Goal: Transaction & Acquisition: Book appointment/travel/reservation

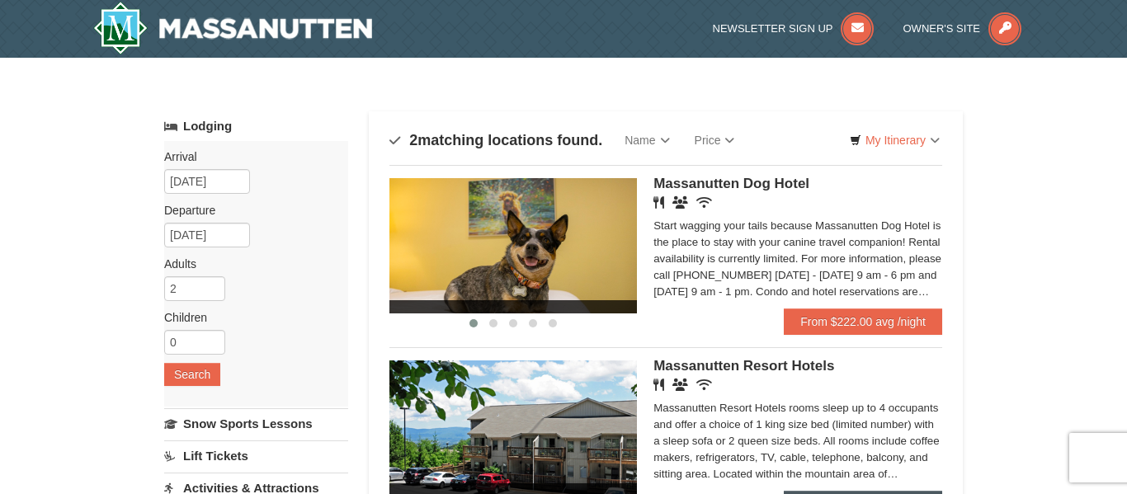
scroll to position [134, 0]
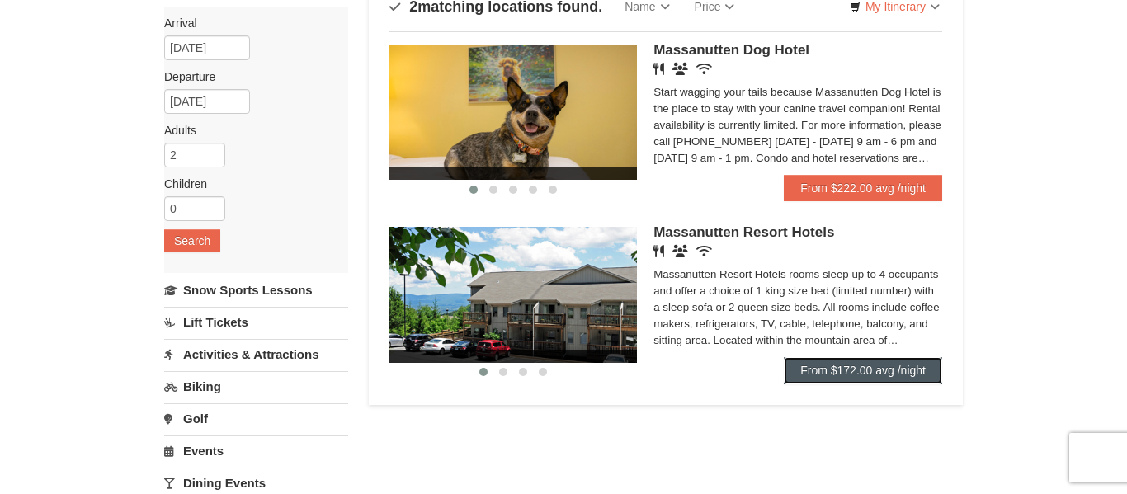
click at [895, 362] on link "From $172.00 avg /night" at bounding box center [863, 370] width 158 height 26
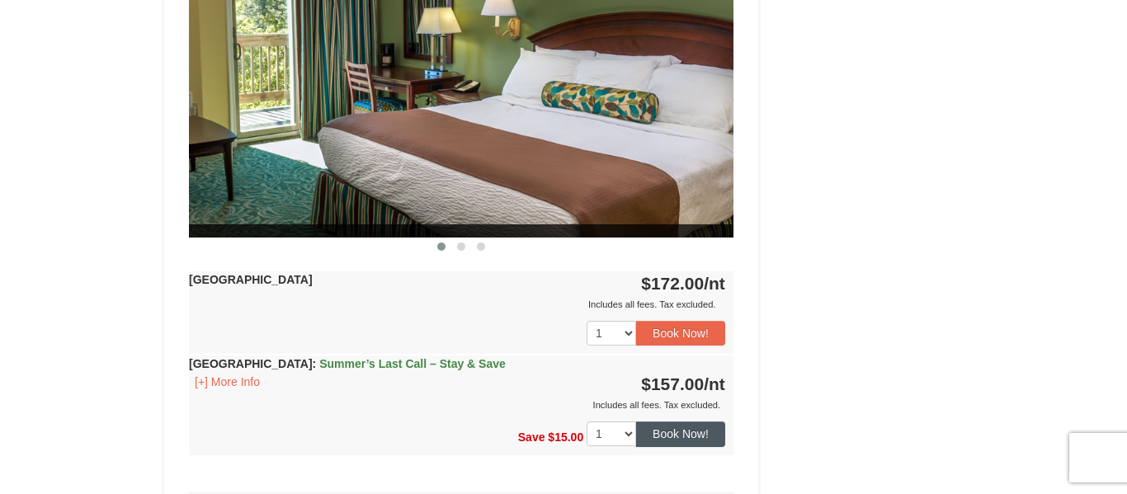
scroll to position [839, 0]
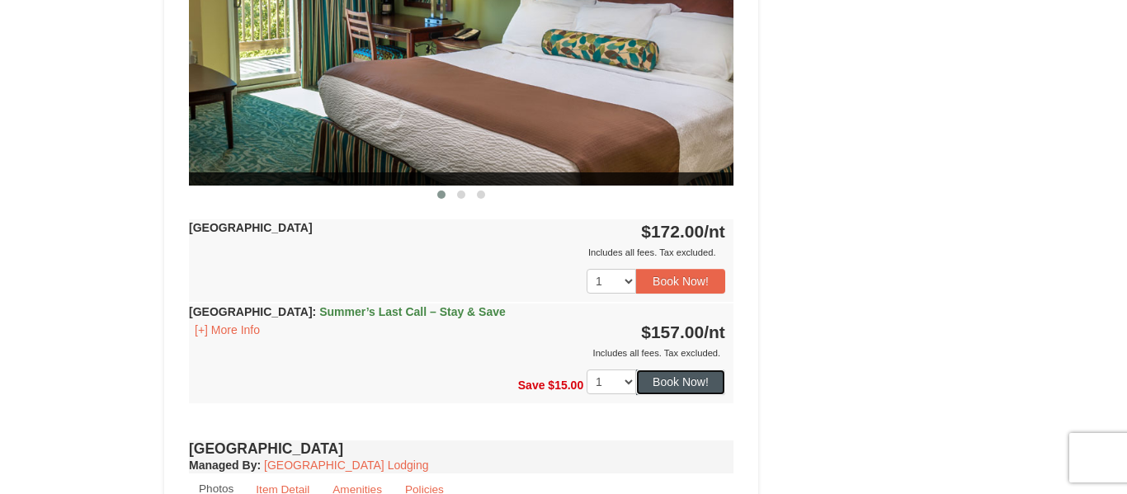
click at [672, 385] on button "Book Now!" at bounding box center [680, 382] width 89 height 25
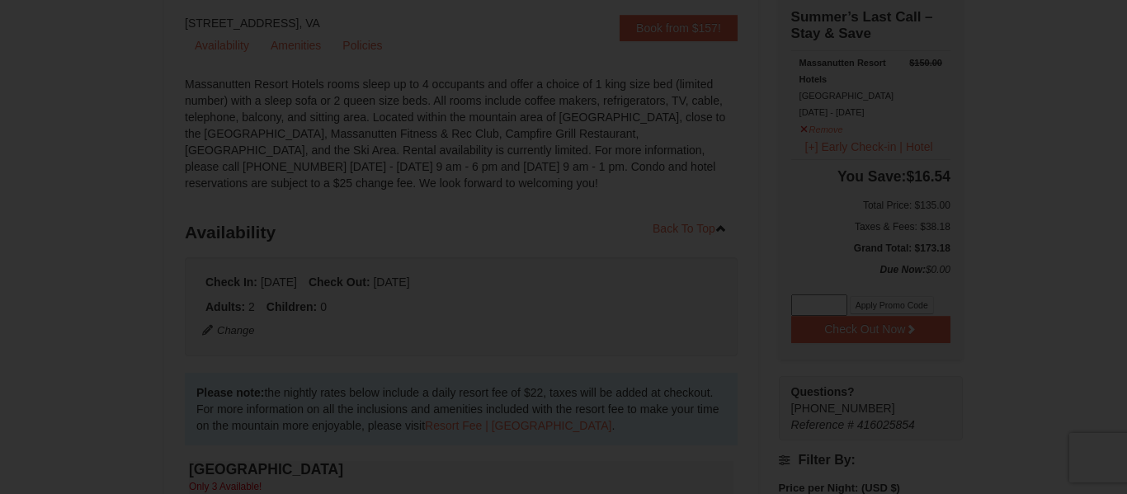
scroll to position [161, 0]
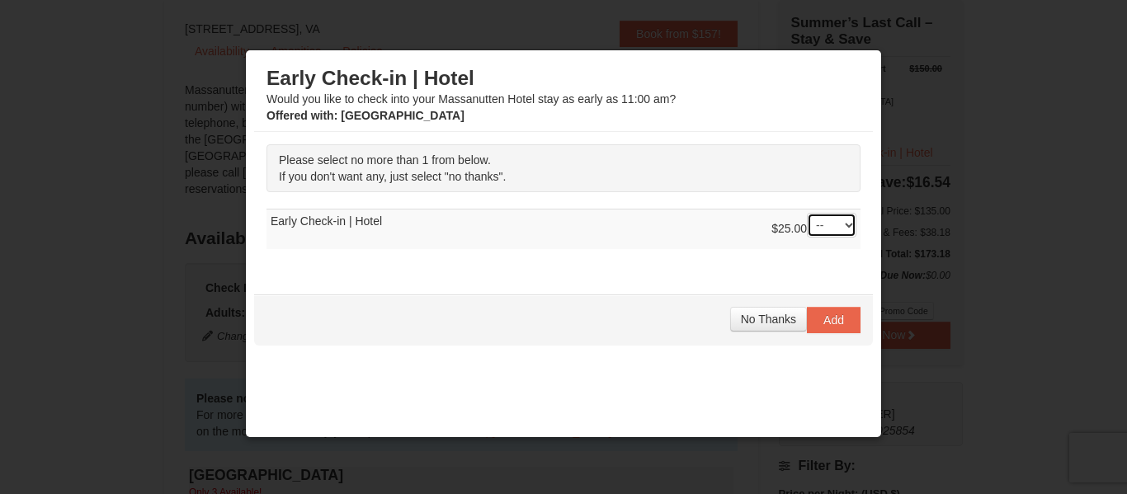
click at [836, 221] on select "-- 01" at bounding box center [832, 225] width 50 height 25
select select "1"
click at [807, 213] on select "-- 01" at bounding box center [832, 225] width 50 height 25
click at [828, 318] on span "Add" at bounding box center [834, 320] width 21 height 13
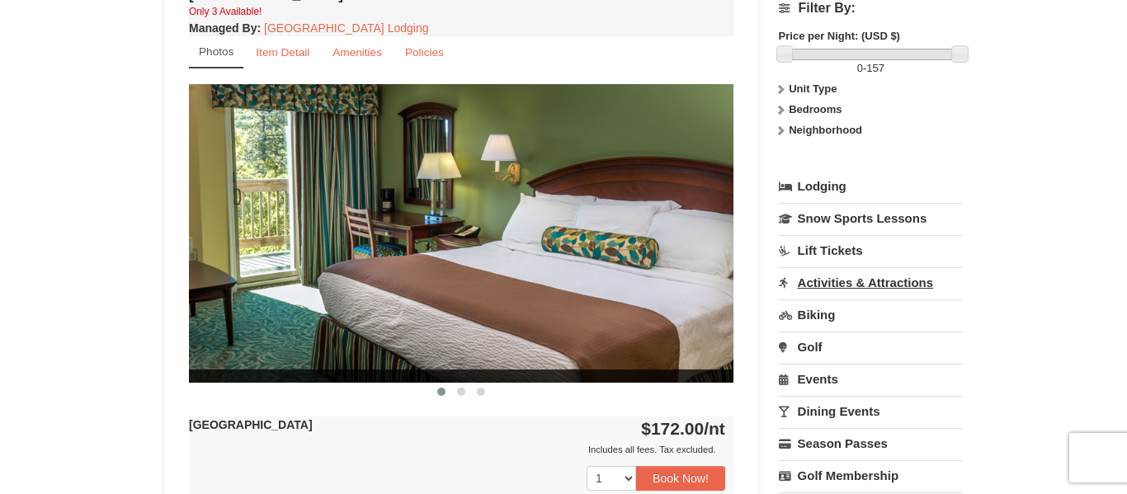
scroll to position [648, 0]
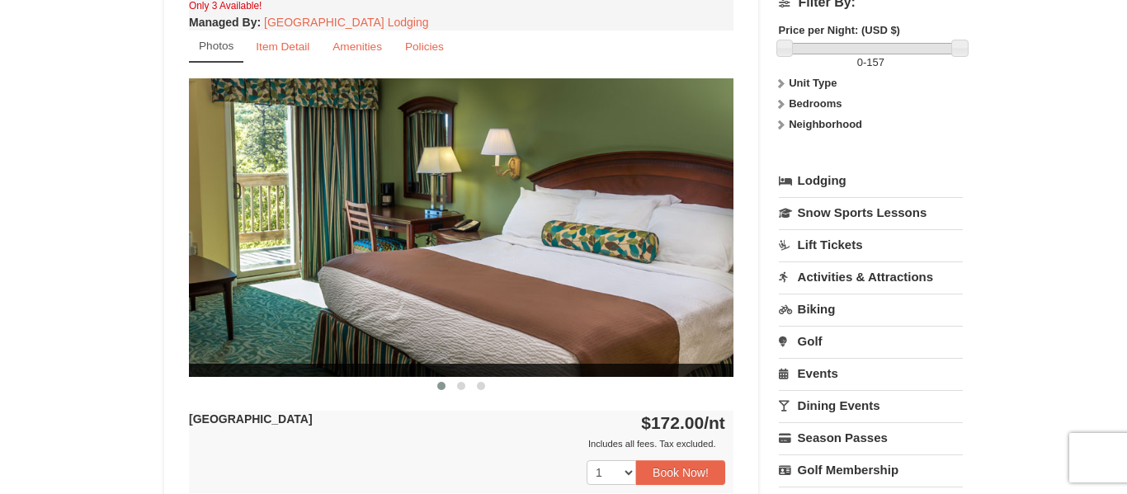
click at [833, 274] on link "Activities & Attractions" at bounding box center [871, 277] width 184 height 31
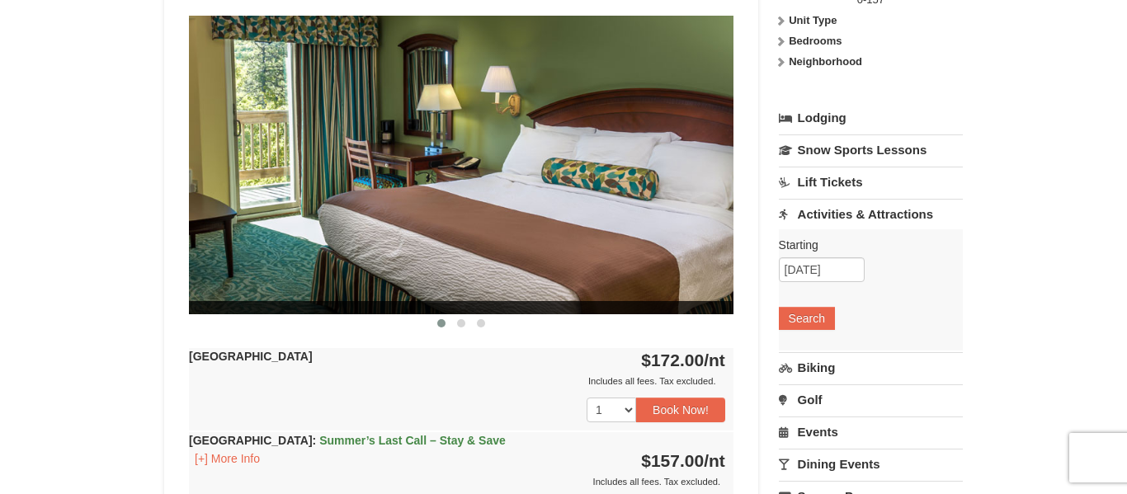
scroll to position [727, 0]
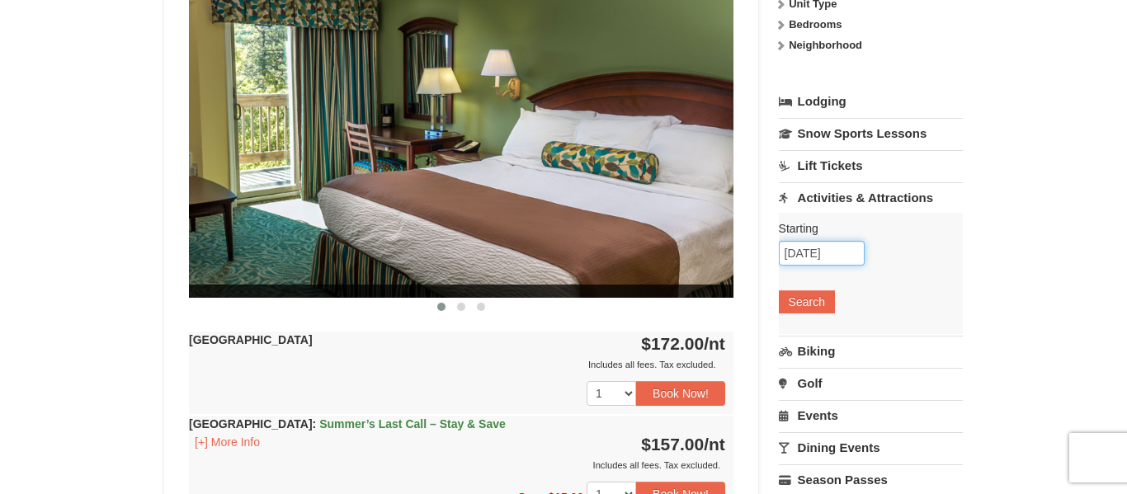
click at [822, 257] on input "[DATE]" at bounding box center [822, 253] width 86 height 25
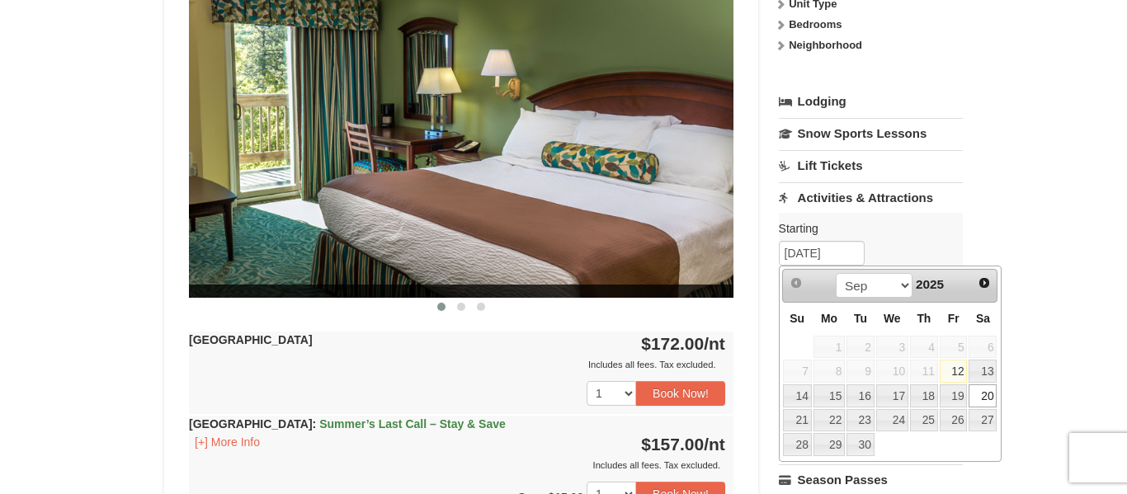
click at [953, 243] on div "Starting Please format dates MM/DD/YYYY 09/20/2025 Search" at bounding box center [871, 273] width 184 height 121
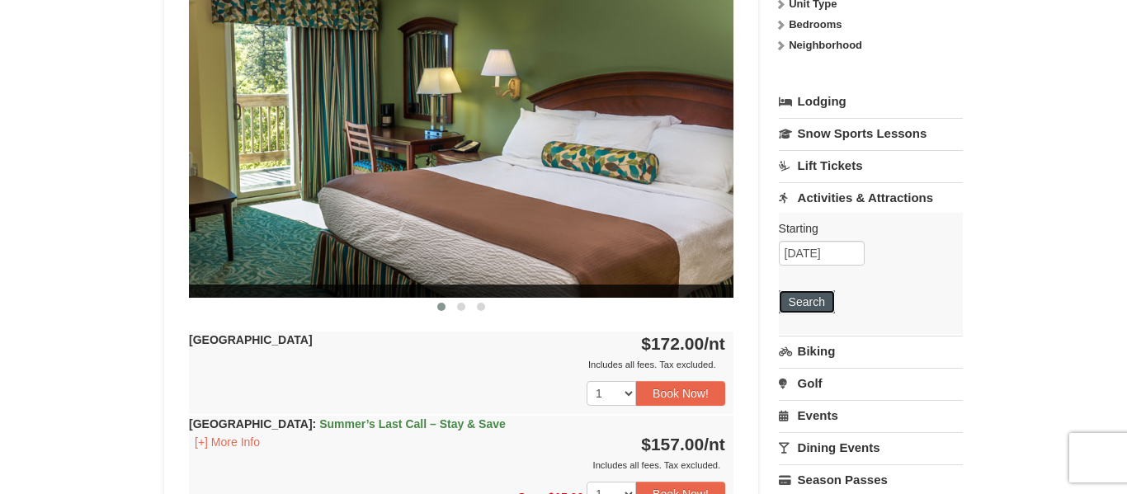
click at [806, 301] on button "Search" at bounding box center [807, 301] width 56 height 23
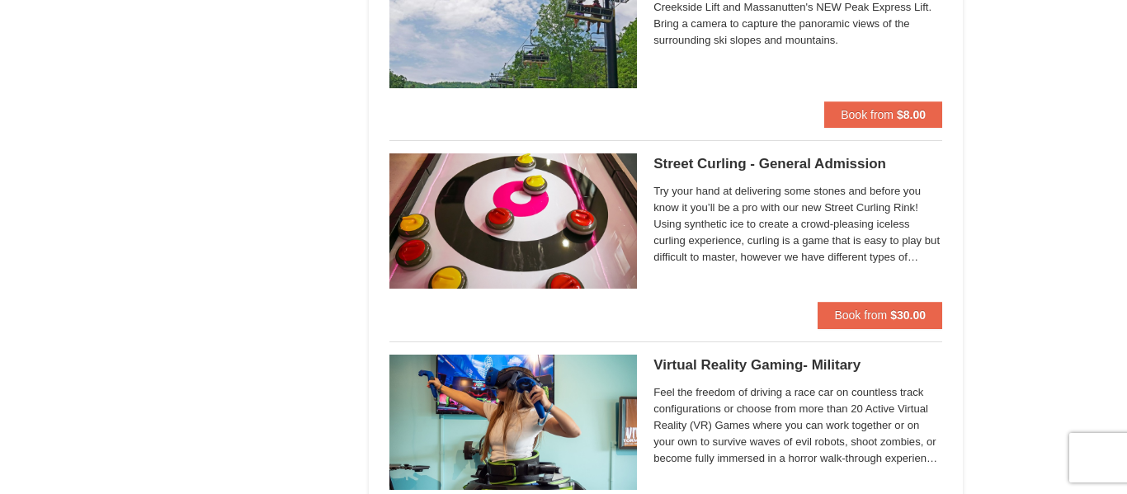
scroll to position [3039, 0]
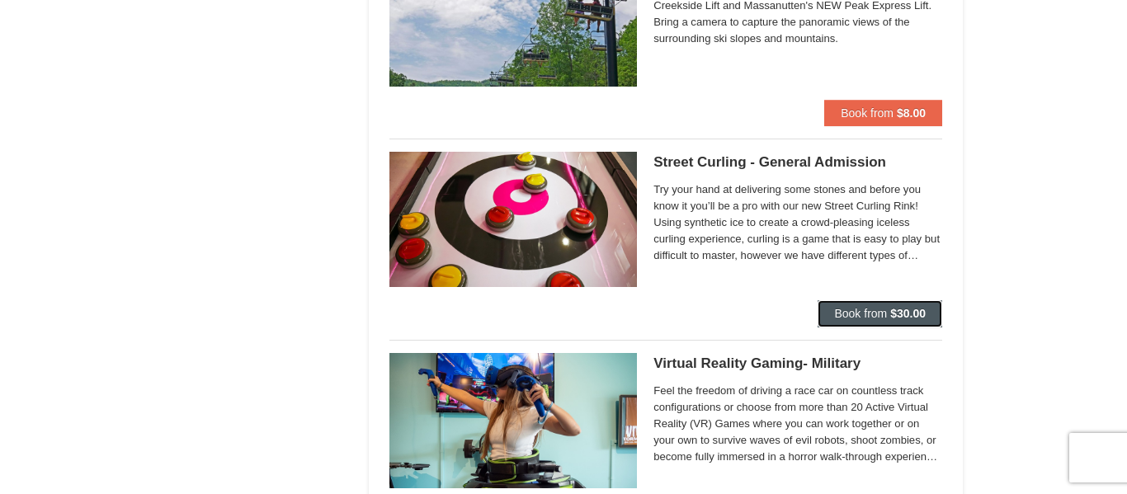
click at [870, 314] on span "Book from" at bounding box center [860, 313] width 53 height 13
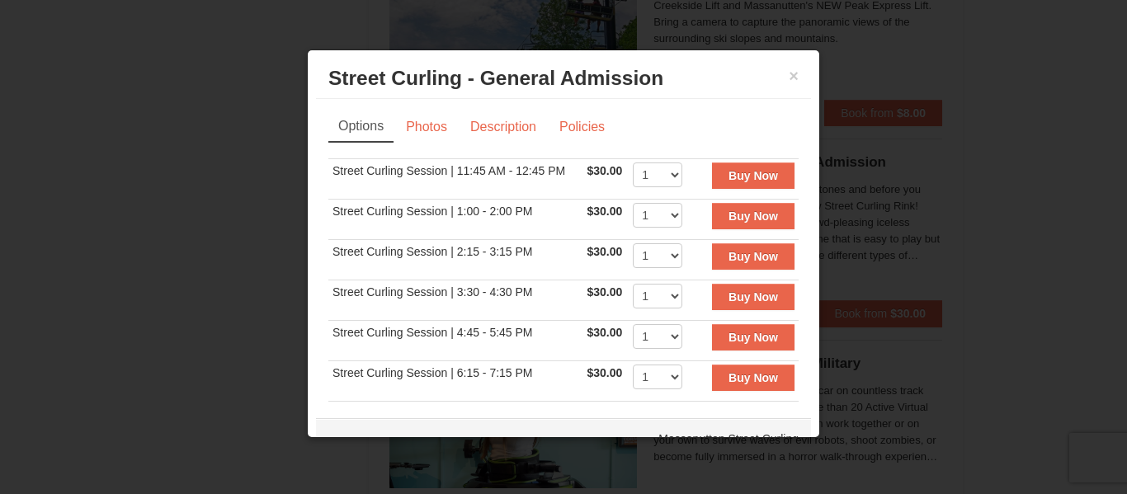
click at [886, 211] on div at bounding box center [563, 247] width 1127 height 494
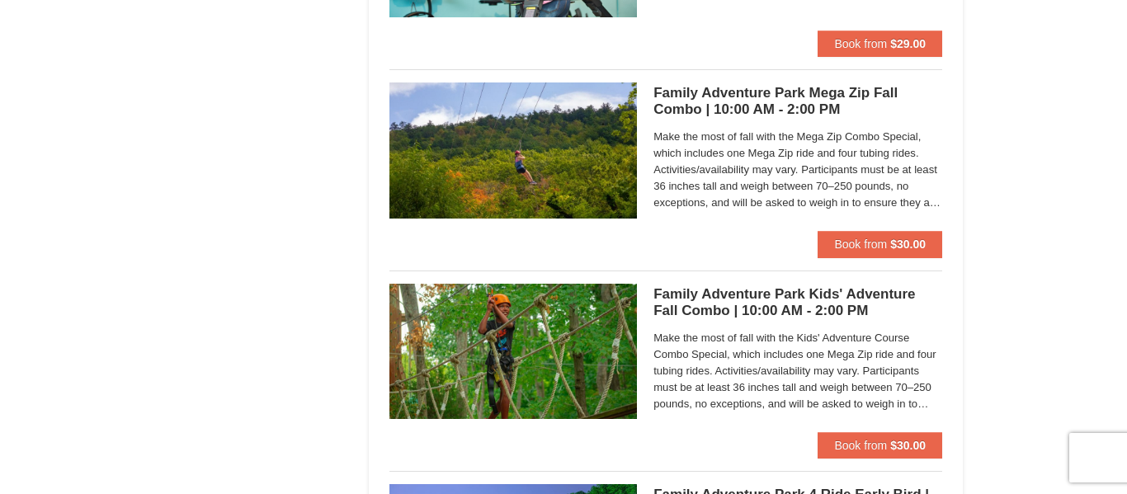
scroll to position [3714, 0]
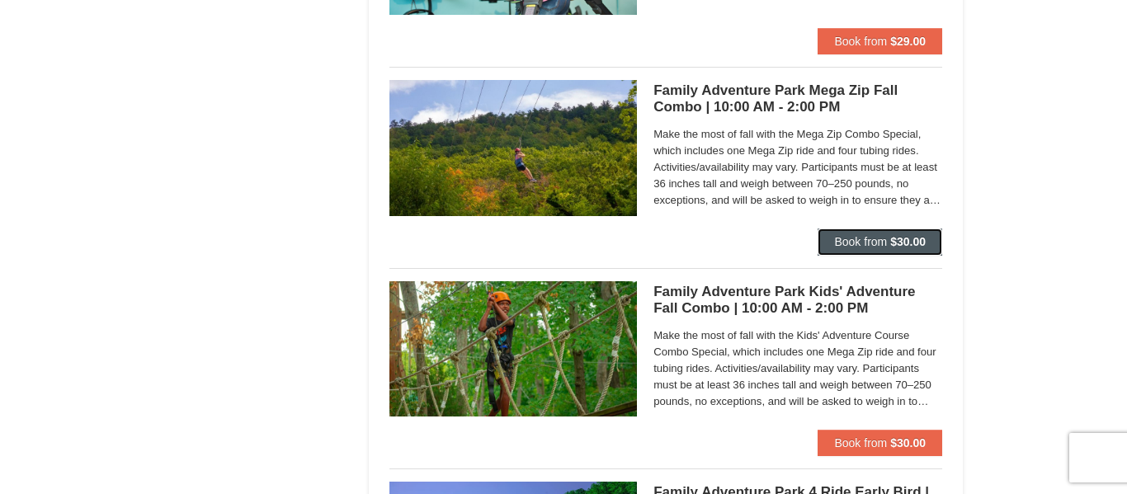
click at [883, 237] on span "Book from" at bounding box center [860, 241] width 53 height 13
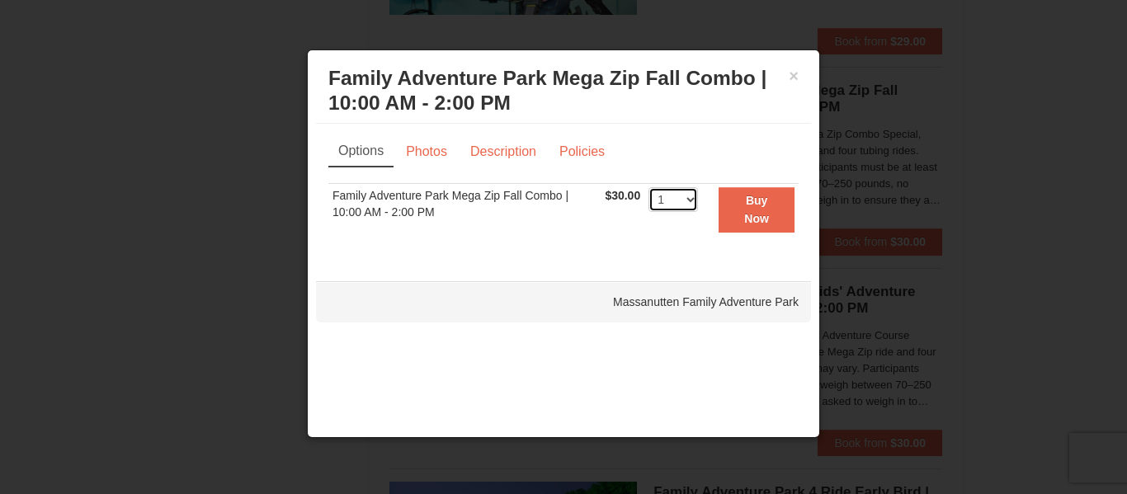
click at [689, 203] on select "1 2 3 4 5 6 7 8 9 10 11 12 13 14 15 16 17 18 19 20 21 22 23 24 25 26 27 28 29 3…" at bounding box center [674, 199] width 50 height 25
select select "2"
click at [649, 187] on select "1 2 3 4 5 6 7 8 9 10 11 12 13 14 15 16 17 18 19 20 21 22 23 24 25 26 27 28 29 3…" at bounding box center [674, 199] width 50 height 25
click at [744, 211] on strong "Buy Now" at bounding box center [756, 209] width 25 height 31
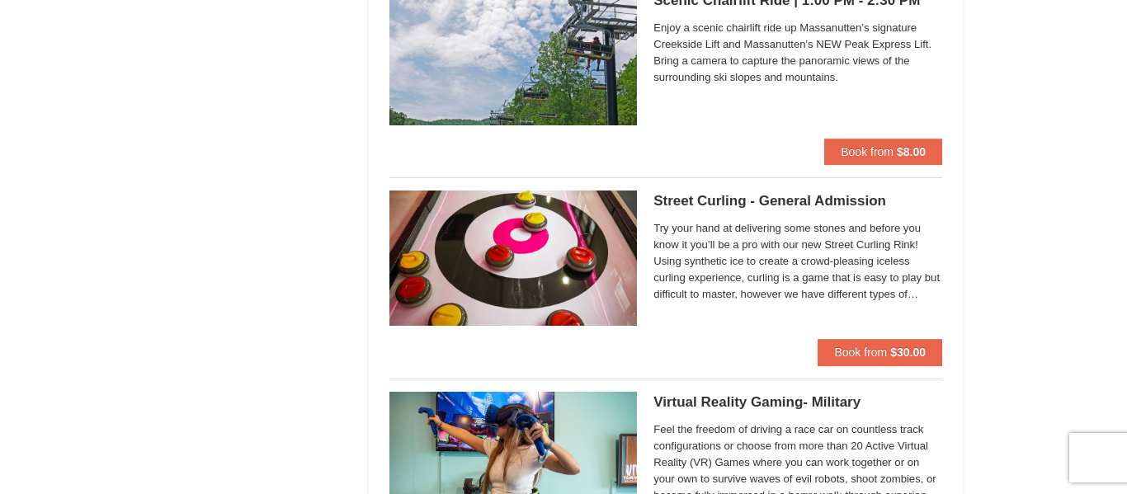
scroll to position [3015, 0]
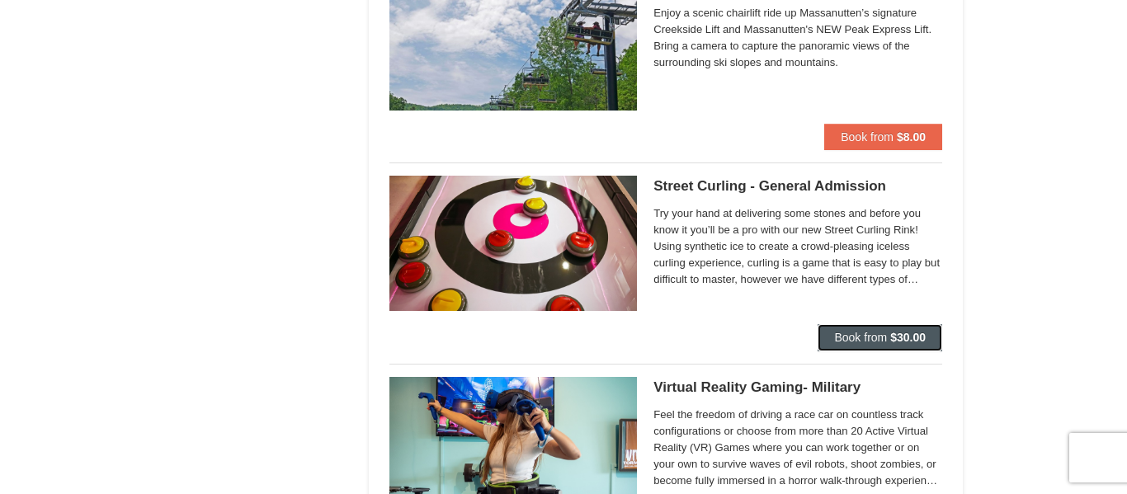
click at [860, 344] on button "Book from $30.00" at bounding box center [880, 337] width 125 height 26
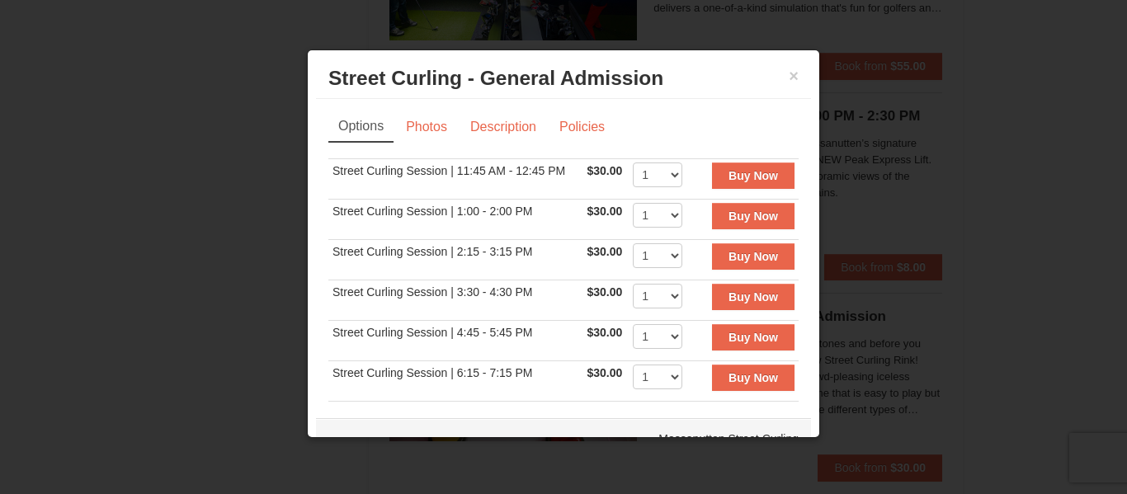
scroll to position [38, 0]
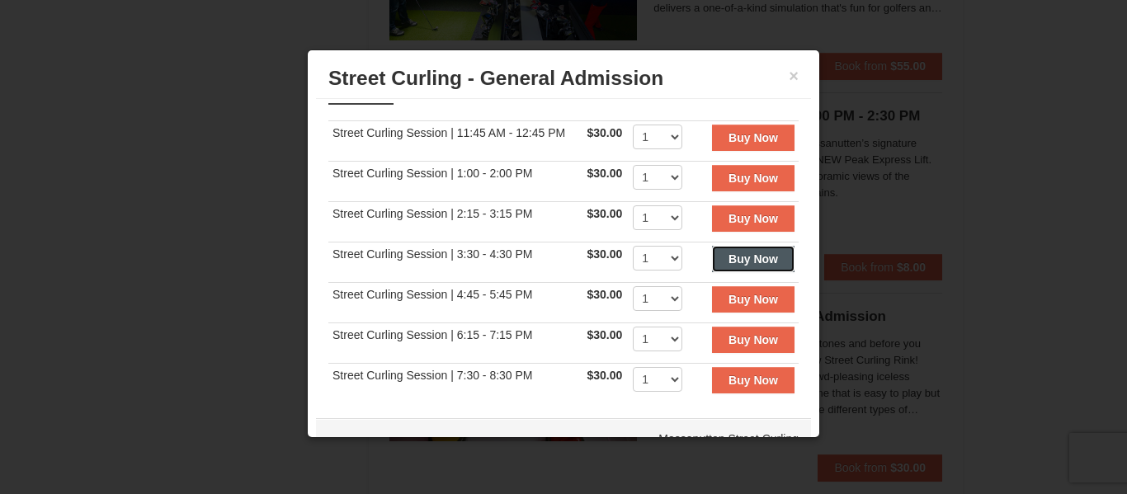
click at [776, 258] on strong "Buy Now" at bounding box center [754, 259] width 50 height 13
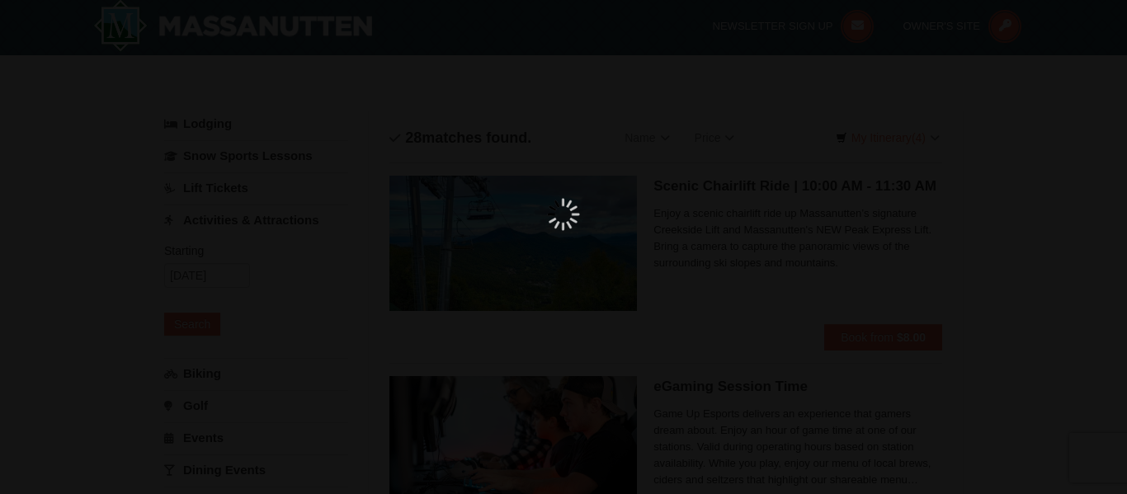
scroll to position [5, 0]
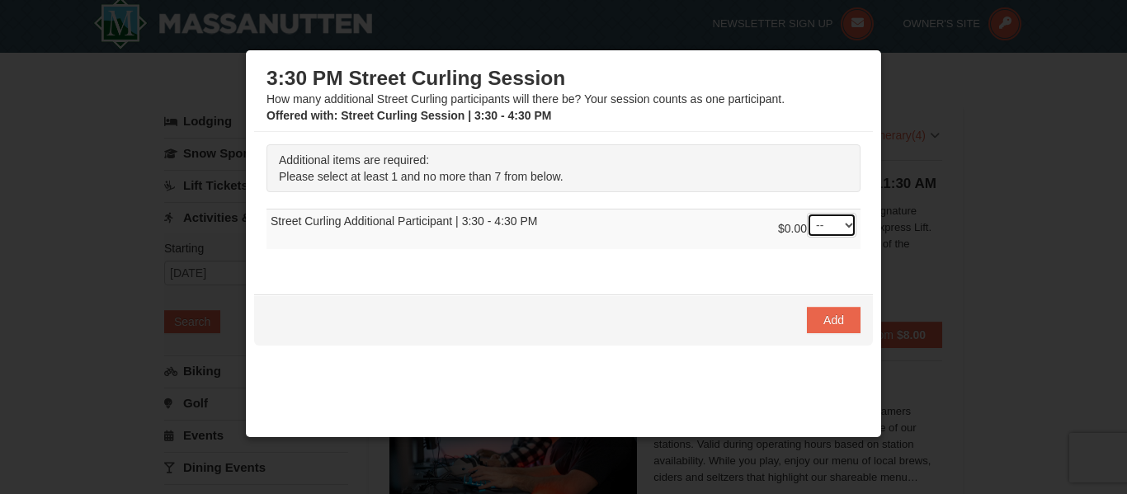
click at [839, 227] on select "-- 01 02 03 04 05 06 07" at bounding box center [832, 225] width 50 height 25
select select "2"
click at [807, 213] on select "-- 01 02 03 04 05 06 07" at bounding box center [832, 225] width 50 height 25
click at [835, 320] on span "Add" at bounding box center [834, 320] width 21 height 13
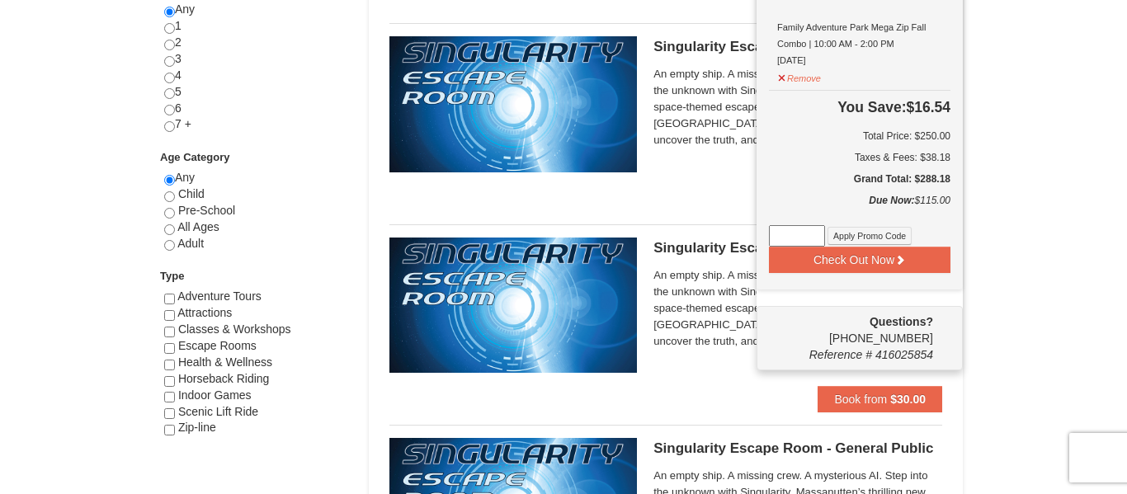
scroll to position [745, 0]
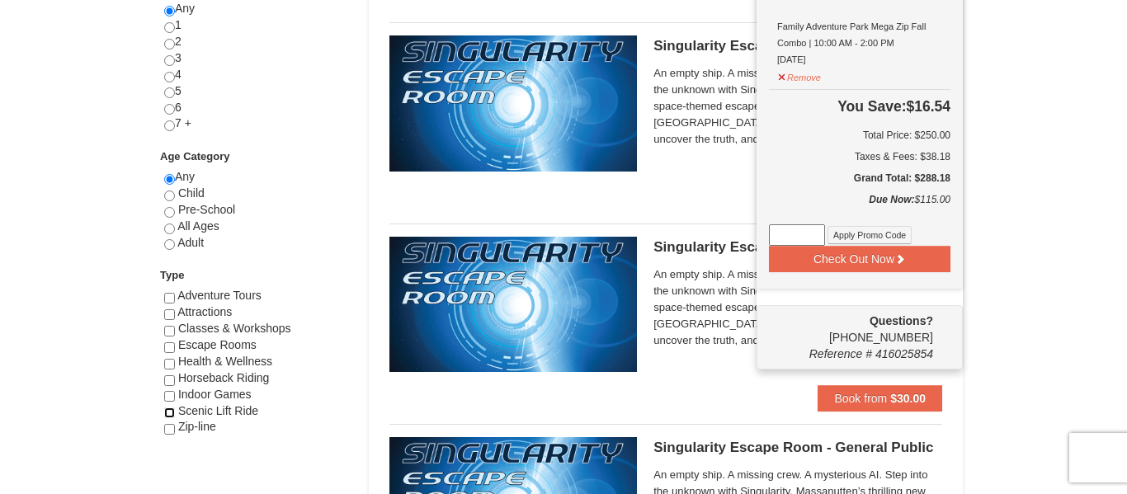
click at [170, 413] on input "checkbox" at bounding box center [169, 413] width 11 height 11
checkbox input "true"
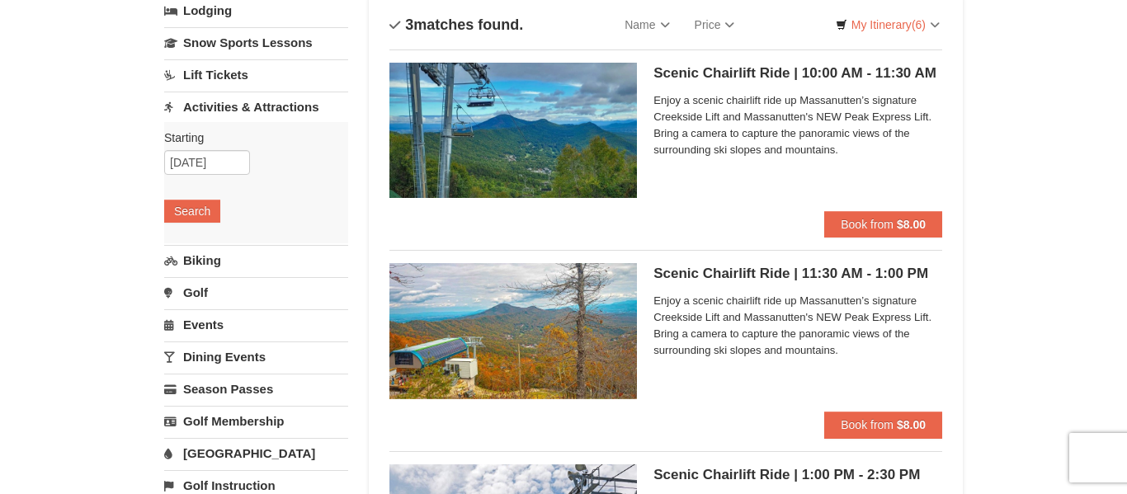
scroll to position [111, 0]
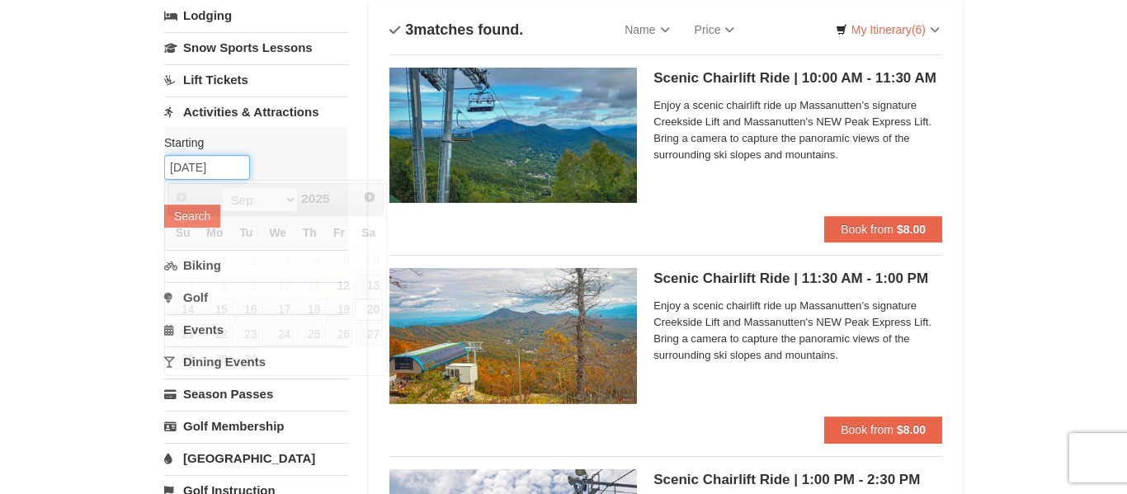
click at [229, 167] on input "[DATE]" at bounding box center [207, 167] width 86 height 25
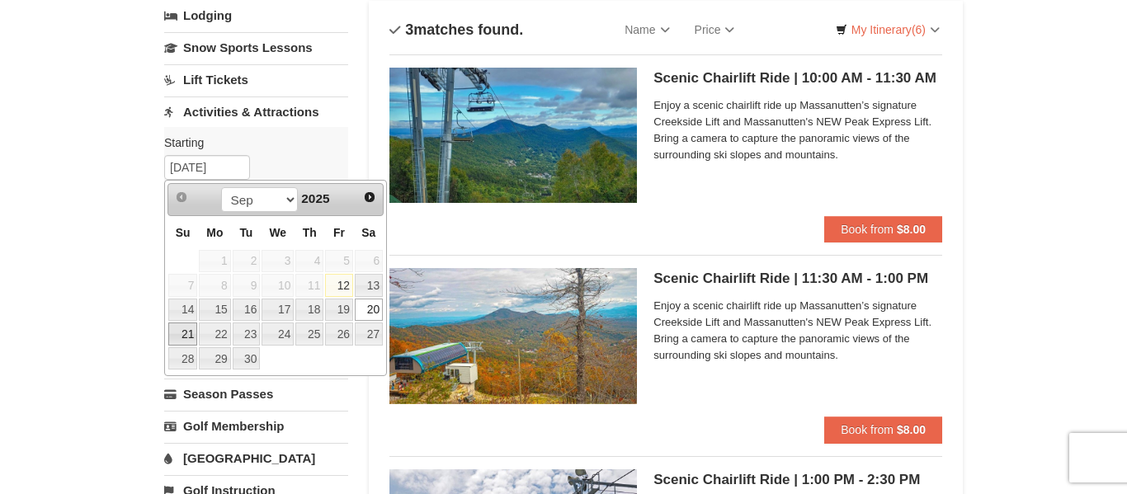
click at [182, 340] on link "21" at bounding box center [182, 334] width 29 height 23
type input "[DATE]"
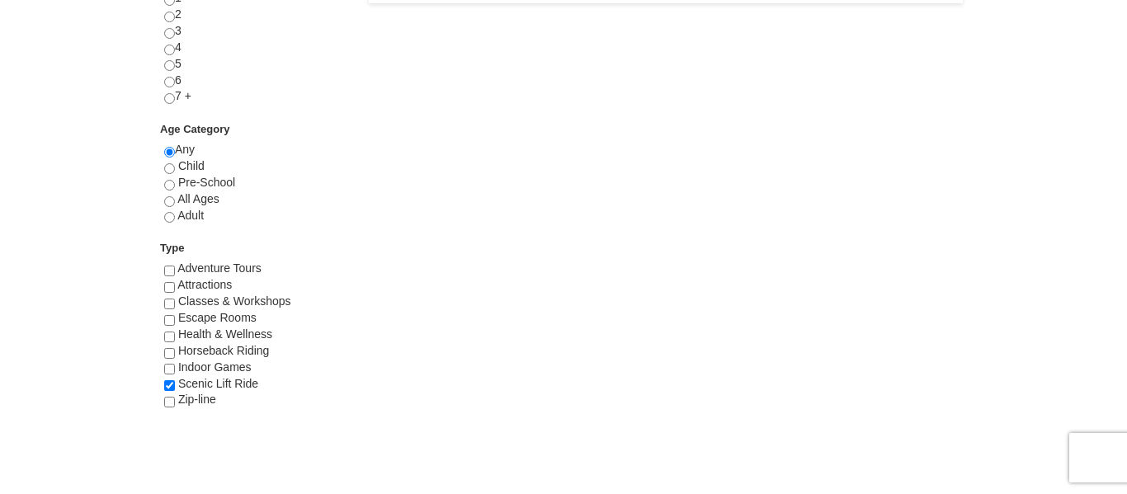
scroll to position [780, 0]
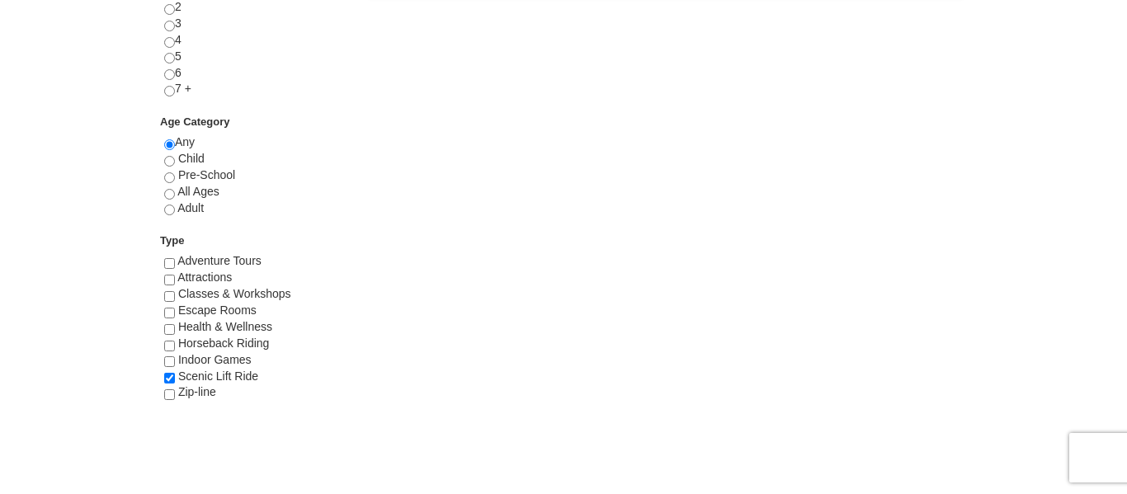
click at [223, 374] on span "Scenic Lift Ride" at bounding box center [218, 376] width 80 height 13
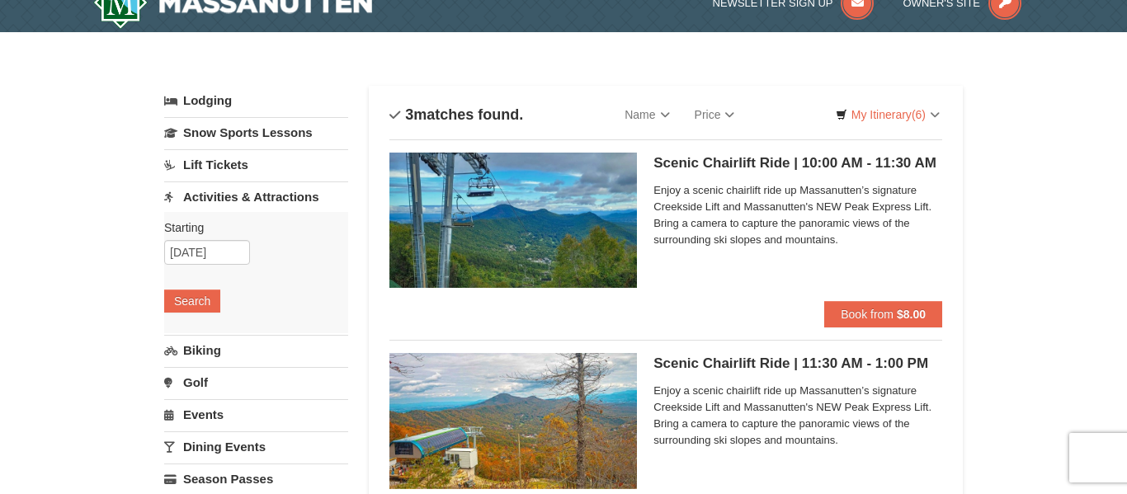
scroll to position [27, 0]
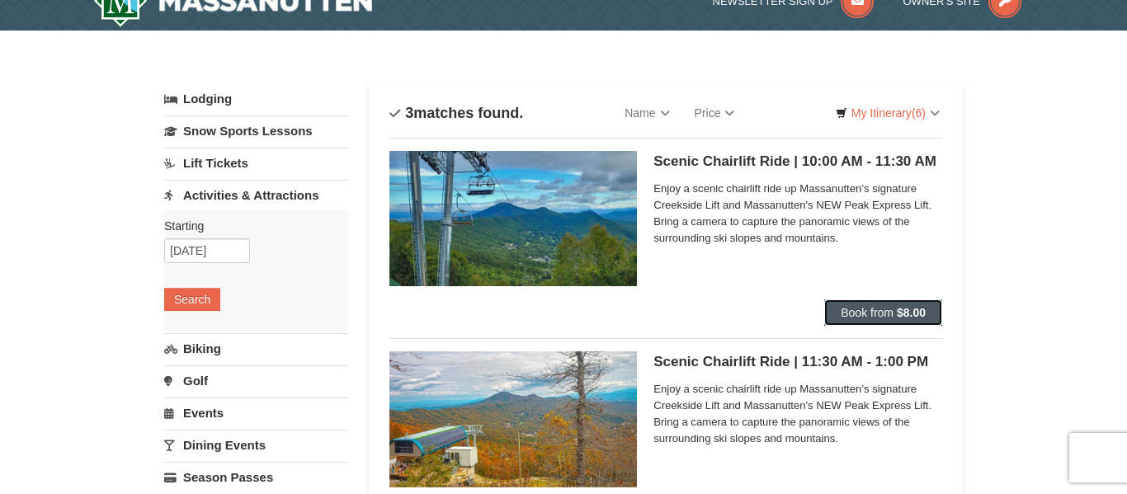
click at [870, 317] on span "Book from" at bounding box center [867, 312] width 53 height 13
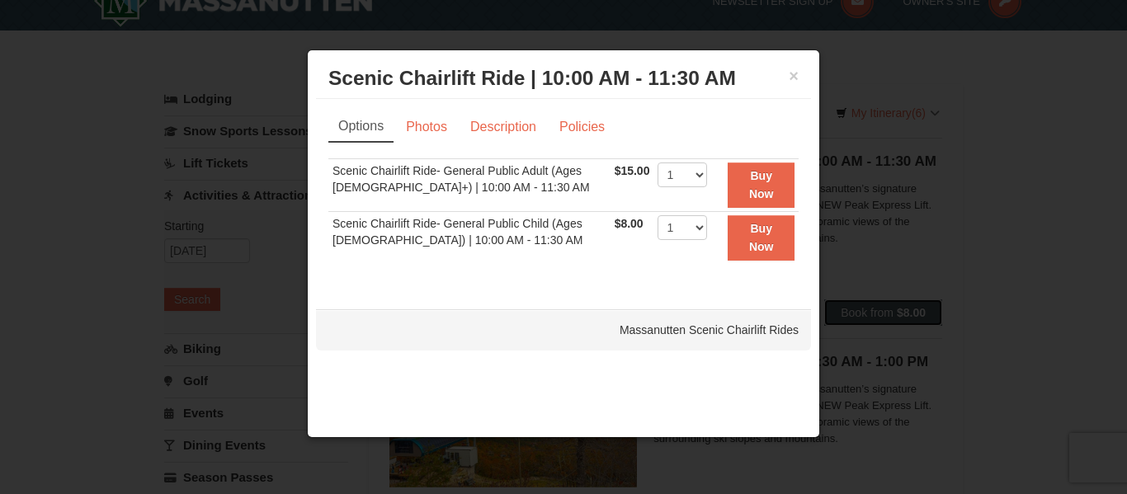
scroll to position [0, 0]
click at [691, 182] on select "1 2 3 4 5 6 7 8 9 10 11 12 13 14 15 16 17 18 19 20 21 22" at bounding box center [683, 175] width 50 height 25
select select "2"
click at [658, 163] on select "1 2 3 4 5 6 7 8 9 10 11 12 13 14 15 16 17 18 19 20 21 22" at bounding box center [683, 175] width 50 height 25
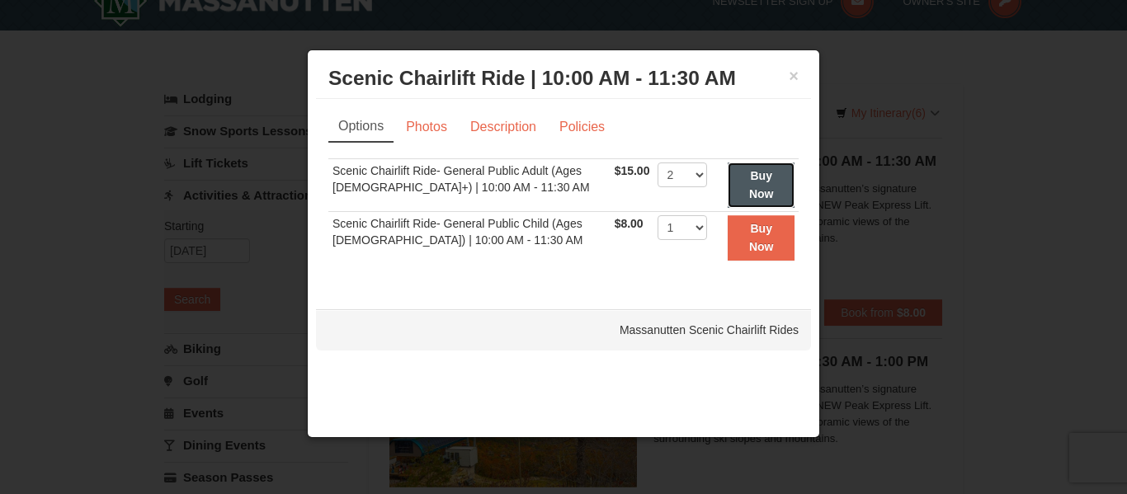
click at [771, 171] on button "Buy Now" at bounding box center [761, 185] width 67 height 45
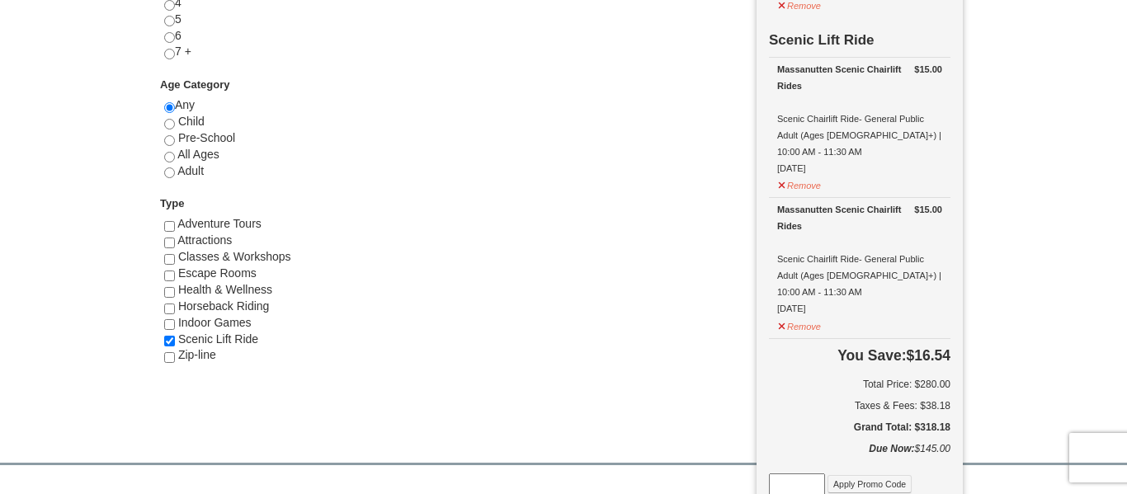
scroll to position [818, 0]
click at [792, 172] on button "Remove" at bounding box center [799, 182] width 45 height 21
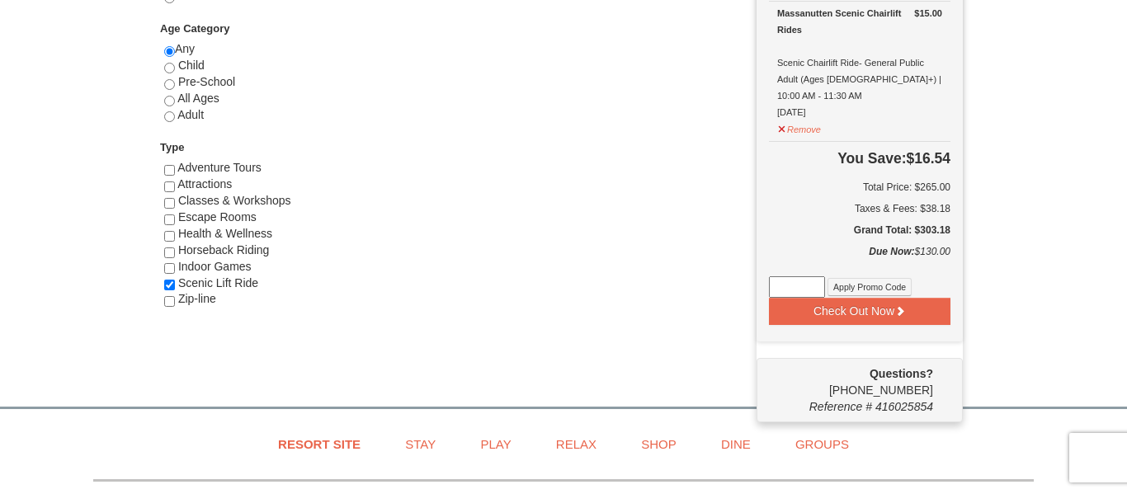
scroll to position [876, 0]
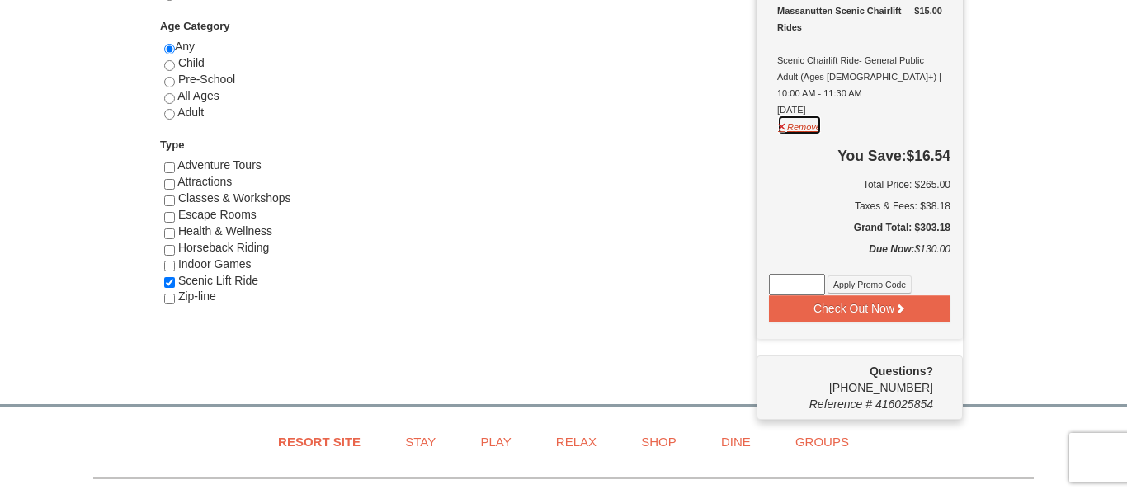
click at [803, 115] on button "Remove" at bounding box center [799, 125] width 45 height 21
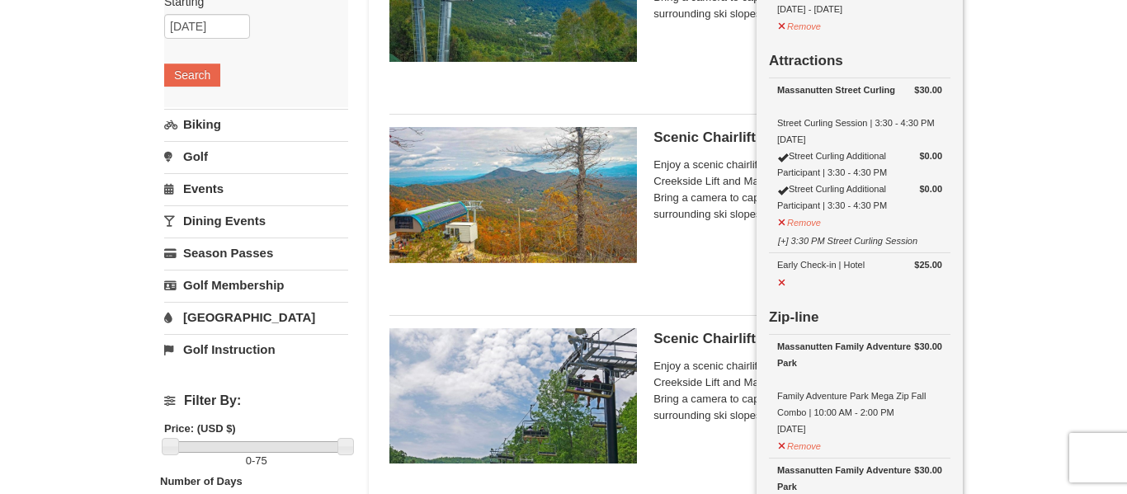
click at [116, 171] on div "× Categories List Filter My Itinerary (6) Check Out Now Summer’s Last Call – St…" at bounding box center [563, 409] width 1127 height 1206
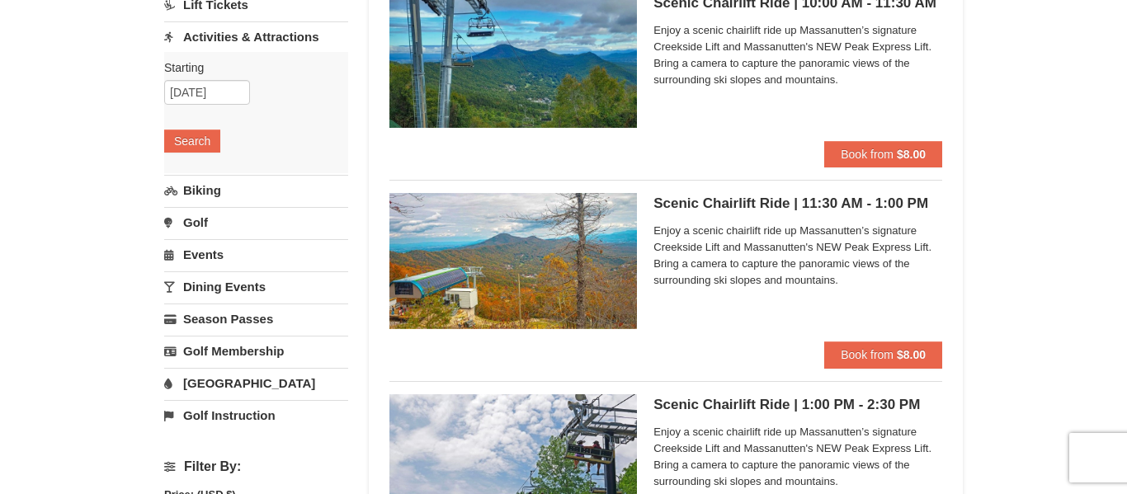
scroll to position [181, 0]
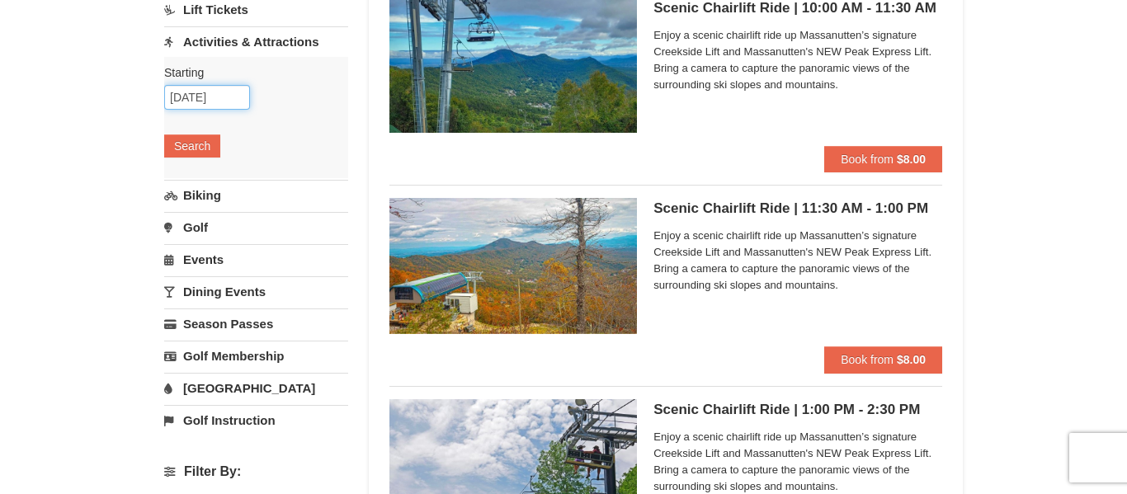
click at [208, 104] on input "[DATE]" at bounding box center [207, 97] width 86 height 25
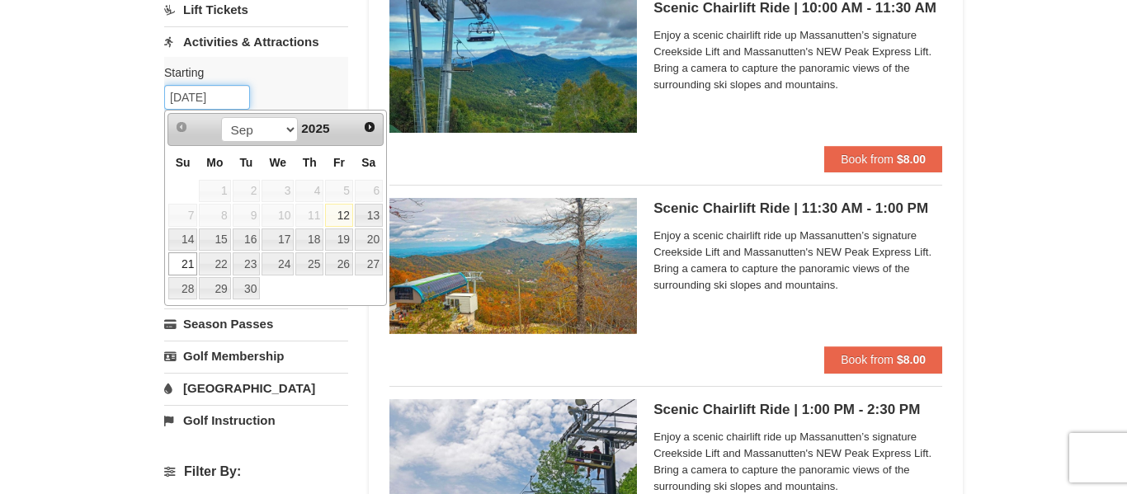
click at [237, 85] on input "[DATE]" at bounding box center [207, 97] width 86 height 25
click at [277, 78] on label "Starting Please format dates MM/DD/YYYY" at bounding box center [250, 72] width 172 height 17
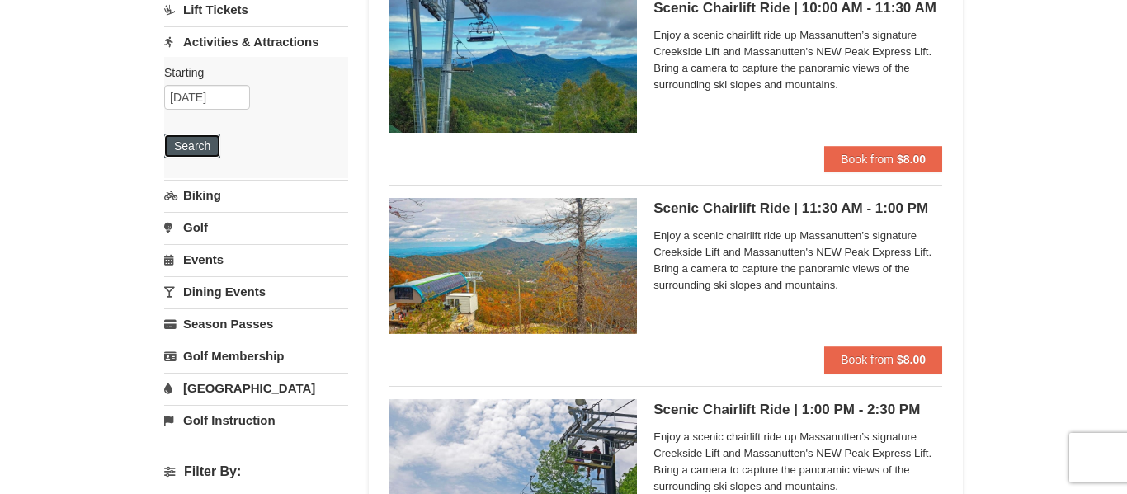
click at [206, 142] on button "Search" at bounding box center [192, 146] width 56 height 23
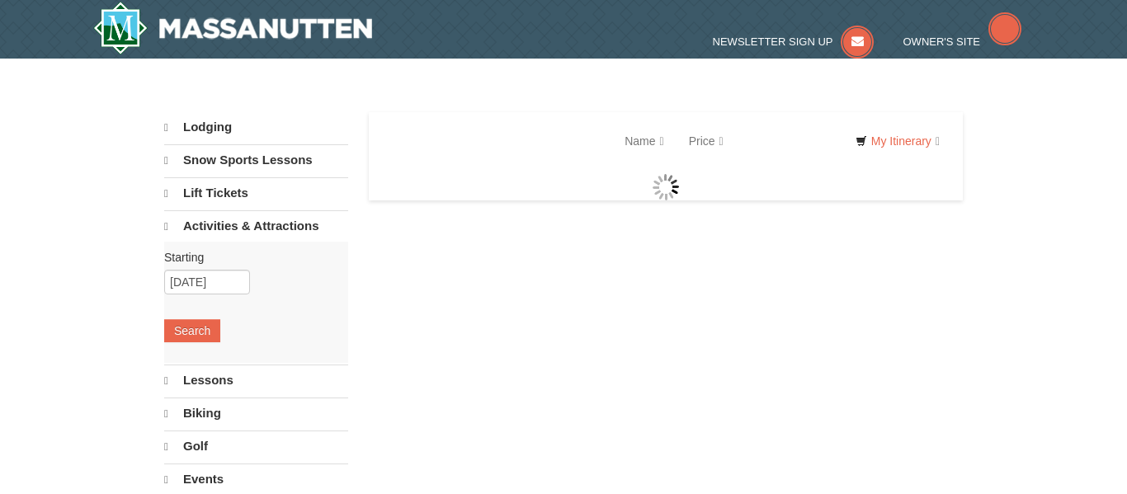
select select "9"
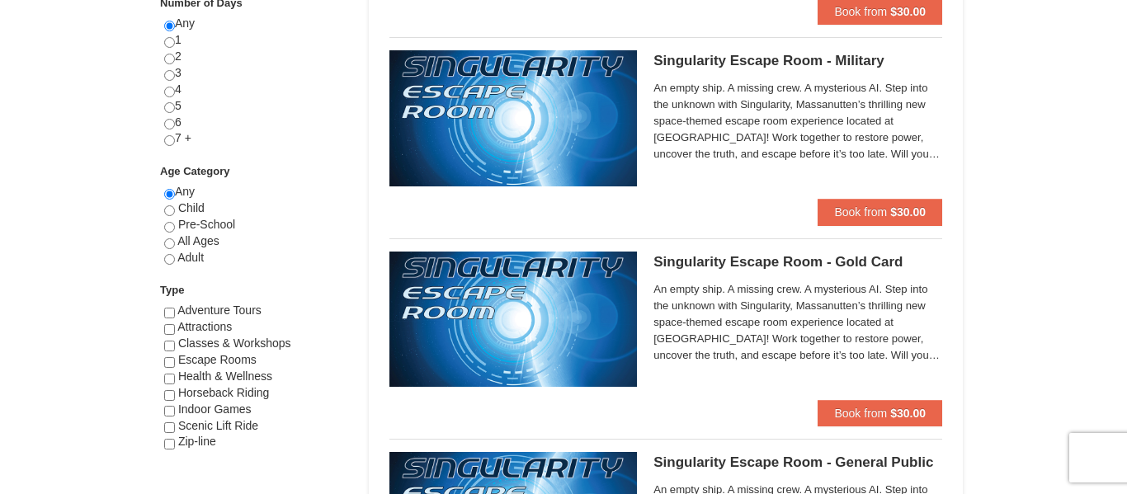
scroll to position [739, 0]
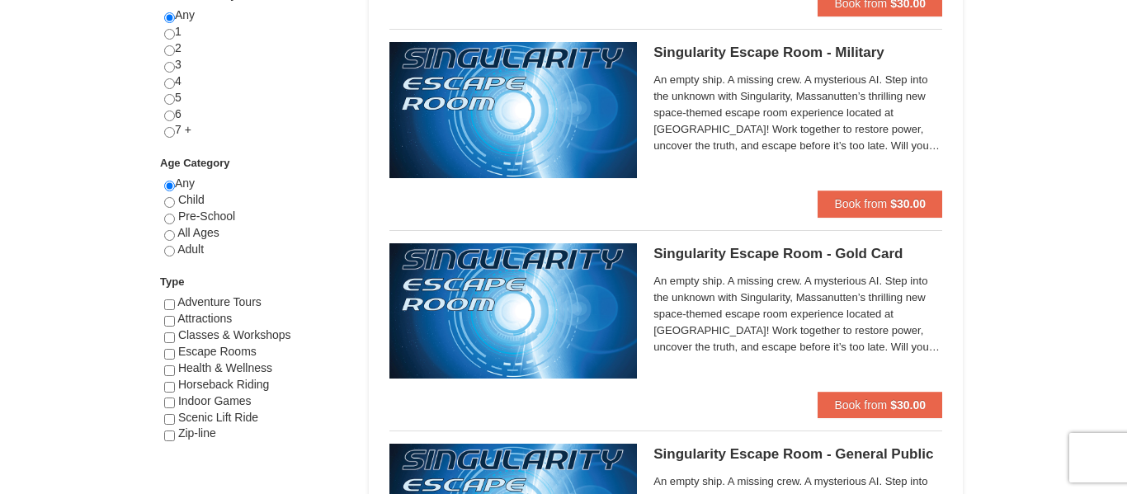
click at [196, 415] on span "Scenic Lift Ride" at bounding box center [218, 417] width 80 height 13
click at [174, 422] on div "Scenic Lift Ride" at bounding box center [256, 418] width 184 height 17
click at [173, 420] on input "checkbox" at bounding box center [169, 419] width 11 height 11
checkbox input "true"
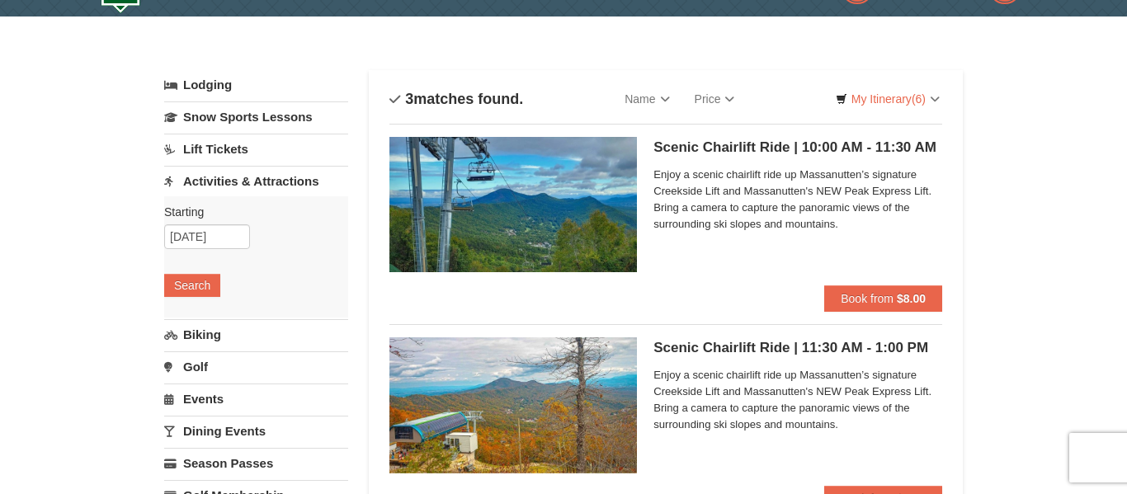
scroll to position [26, 0]
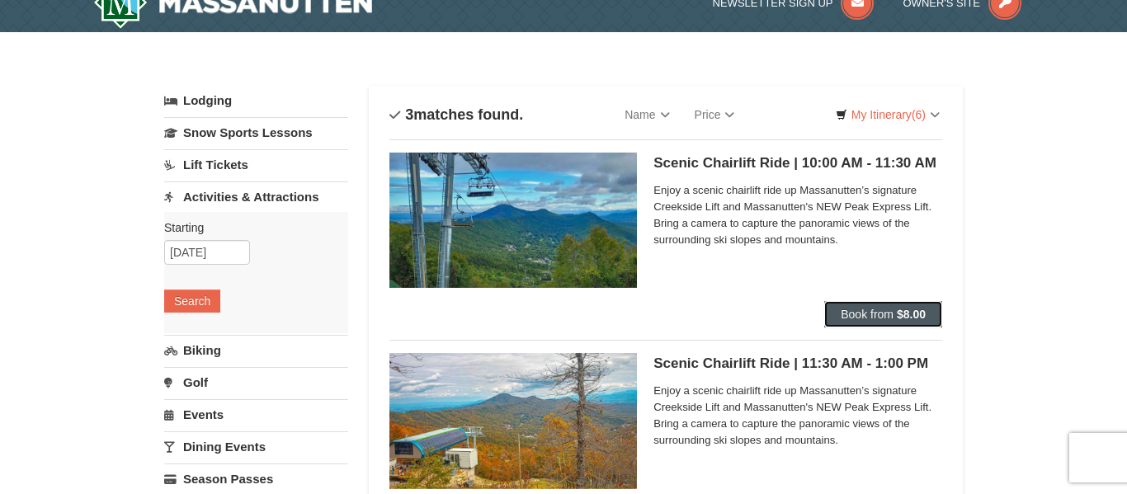
click at [881, 309] on span "Book from" at bounding box center [867, 314] width 53 height 13
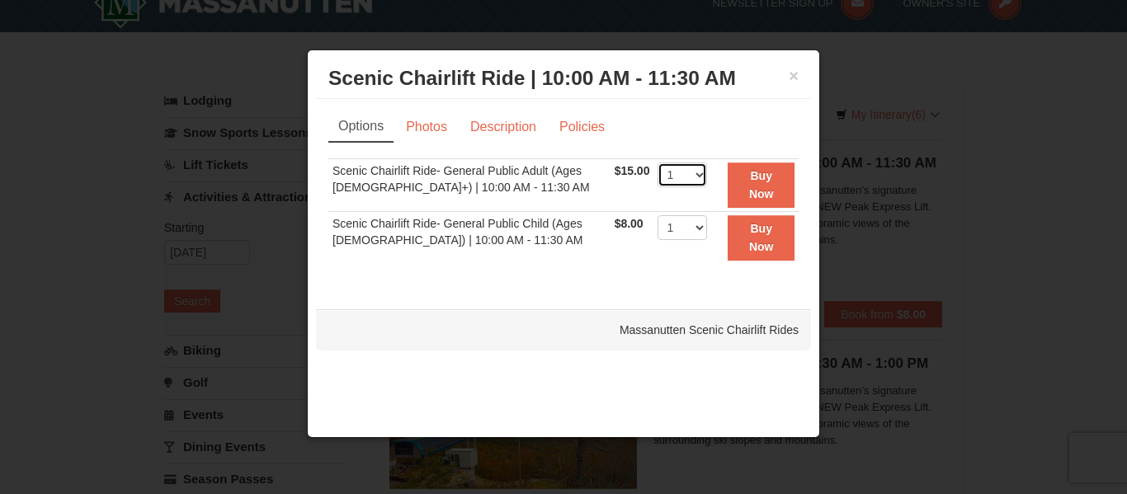
click at [689, 173] on select "1 2 3 4 5 6 7 8 9 10 11 12 13 14 15 16 17 18 19 20 21 22" at bounding box center [683, 175] width 50 height 25
select select "2"
click at [658, 163] on select "1 2 3 4 5 6 7 8 9 10 11 12 13 14 15 16 17 18 19 20 21 22" at bounding box center [683, 175] width 50 height 25
click at [765, 174] on strong "Buy Now" at bounding box center [761, 184] width 25 height 31
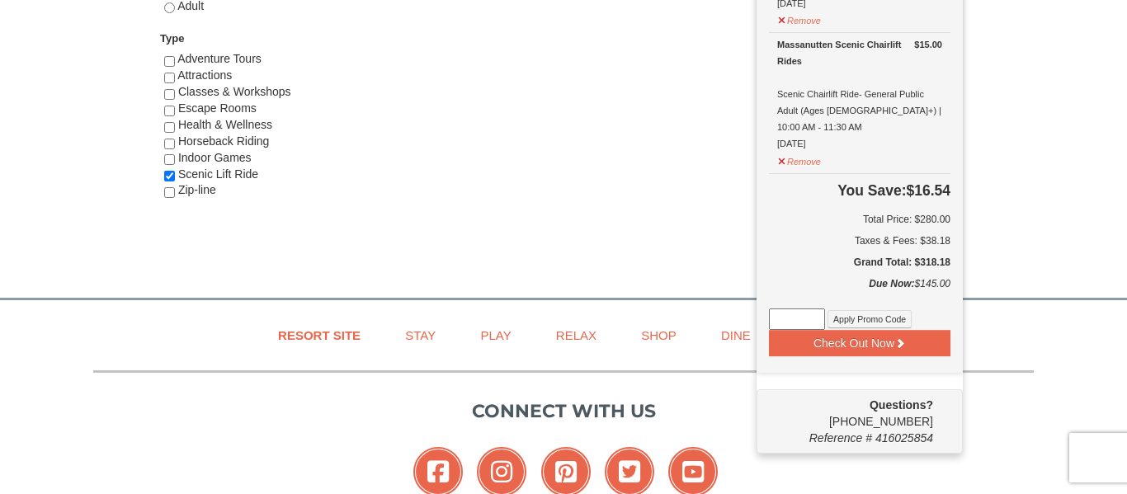
scroll to position [988, 0]
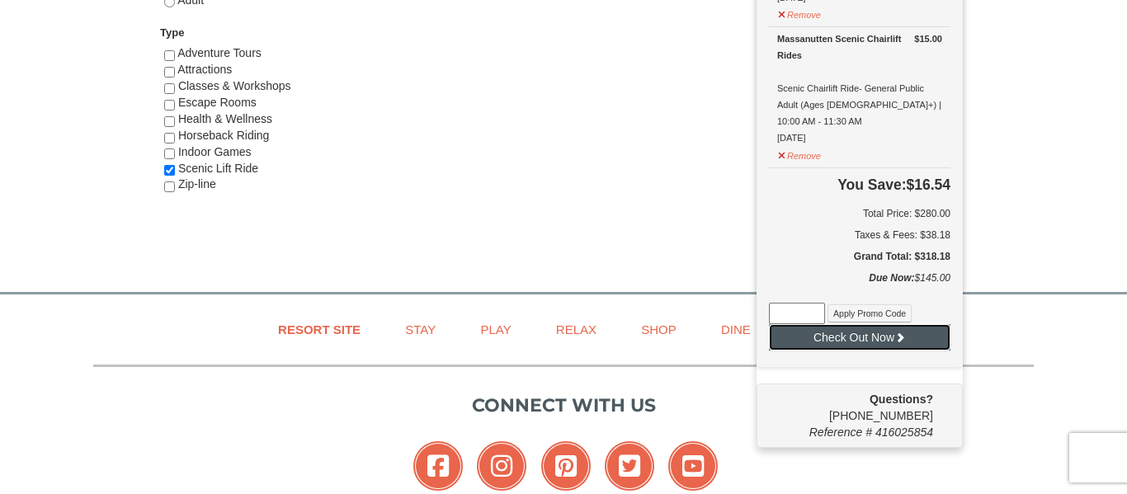
click at [892, 324] on button "Check Out Now" at bounding box center [860, 337] width 182 height 26
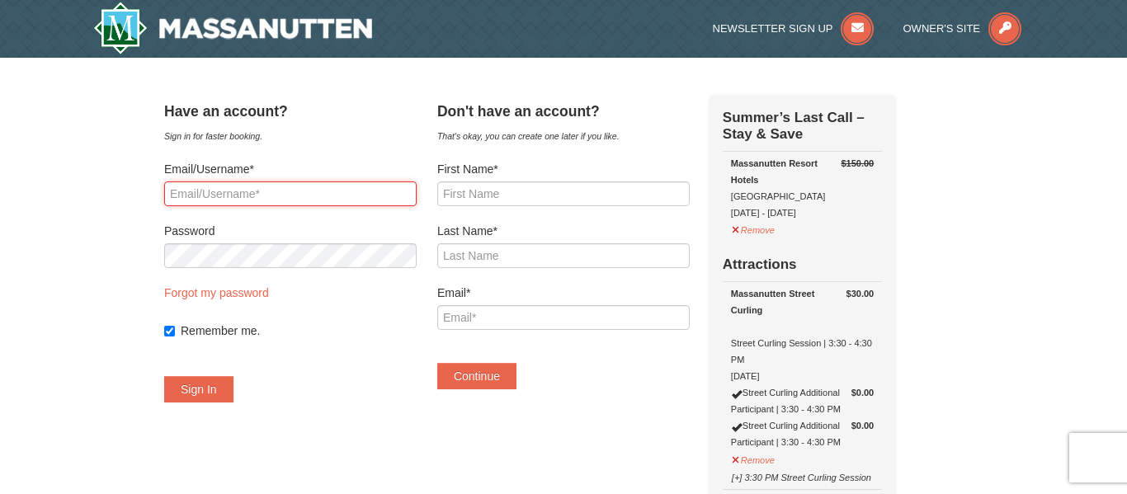
click at [358, 197] on input "Email/Username*" at bounding box center [290, 194] width 253 height 25
type input "[EMAIL_ADDRESS][DOMAIN_NAME]"
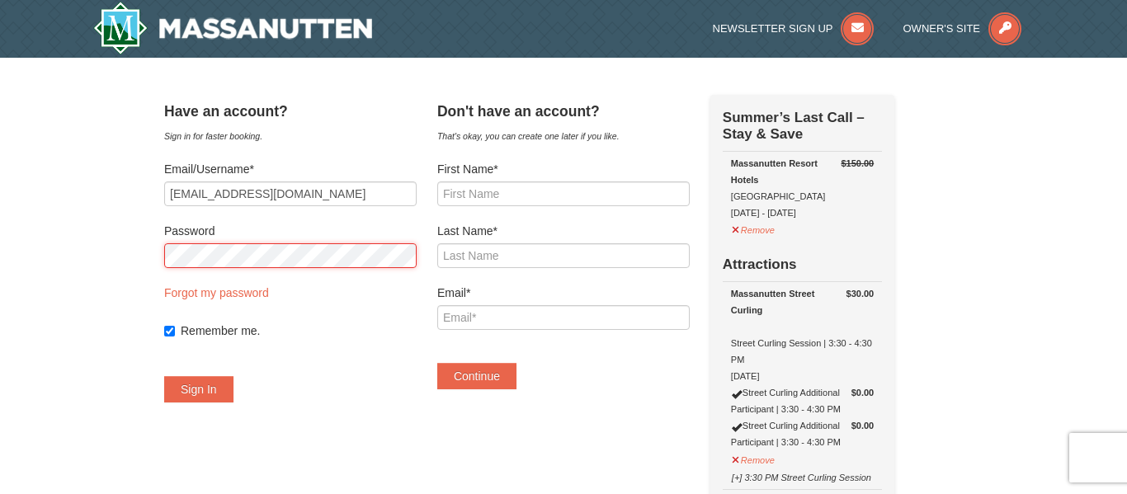
click at [164, 376] on button "Sign In" at bounding box center [198, 389] width 69 height 26
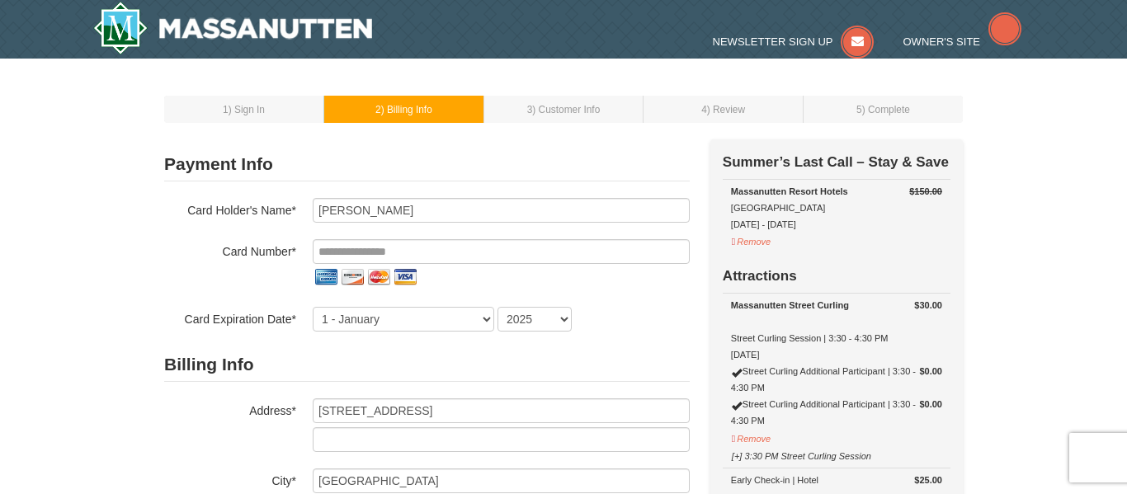
select select "VA"
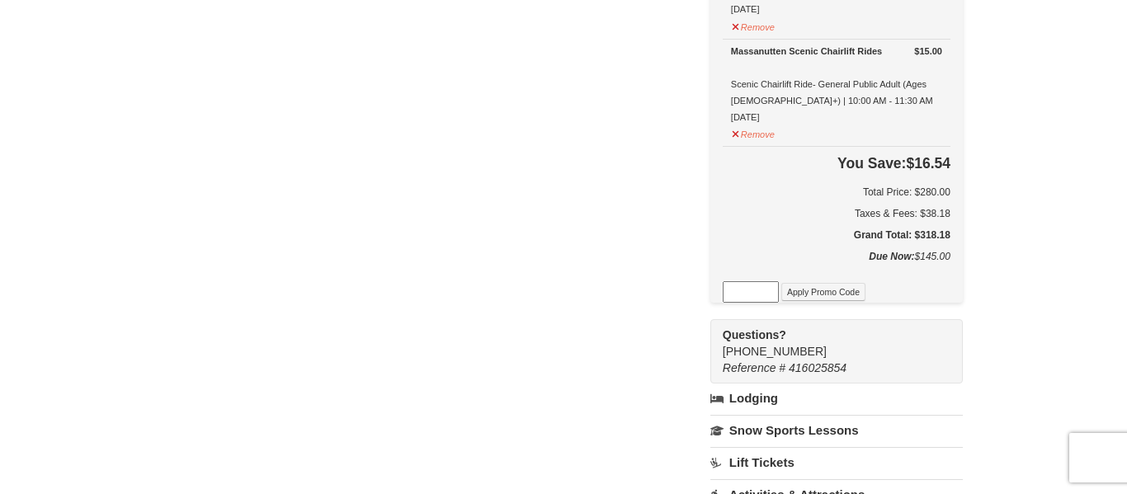
scroll to position [880, 0]
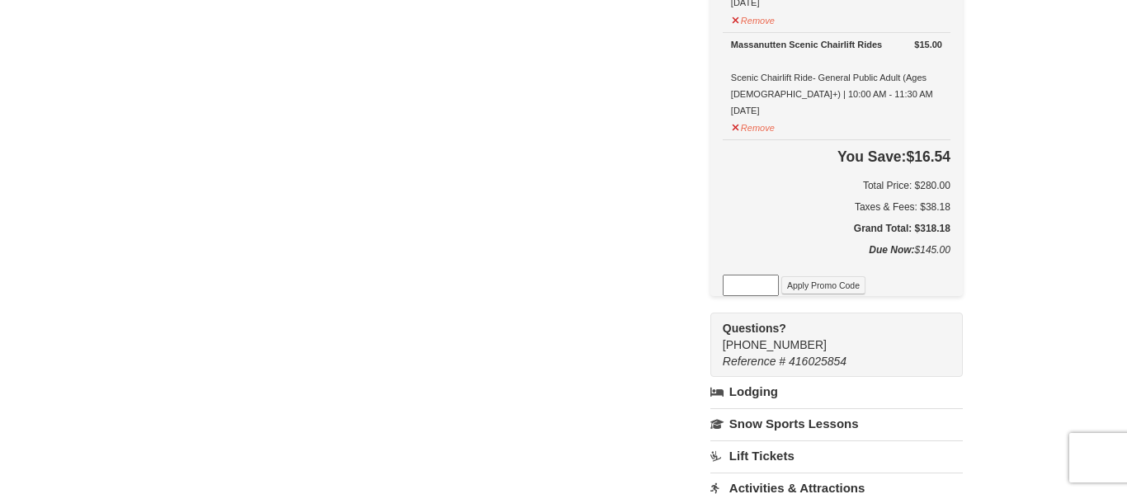
click at [760, 282] on input at bounding box center [751, 285] width 56 height 21
type input "7385620008149095896"
click at [803, 287] on button "Apply Promo Code" at bounding box center [824, 285] width 84 height 18
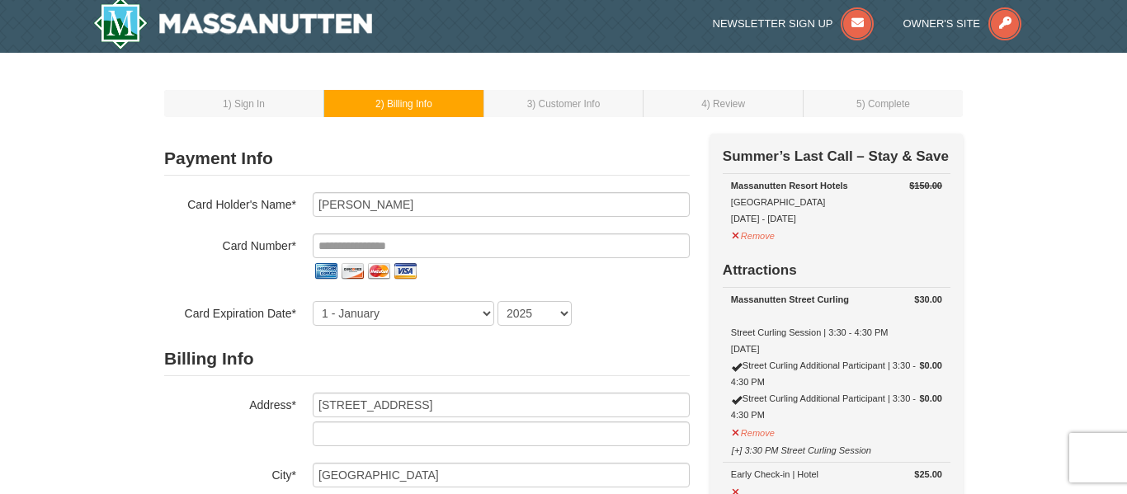
scroll to position [0, 0]
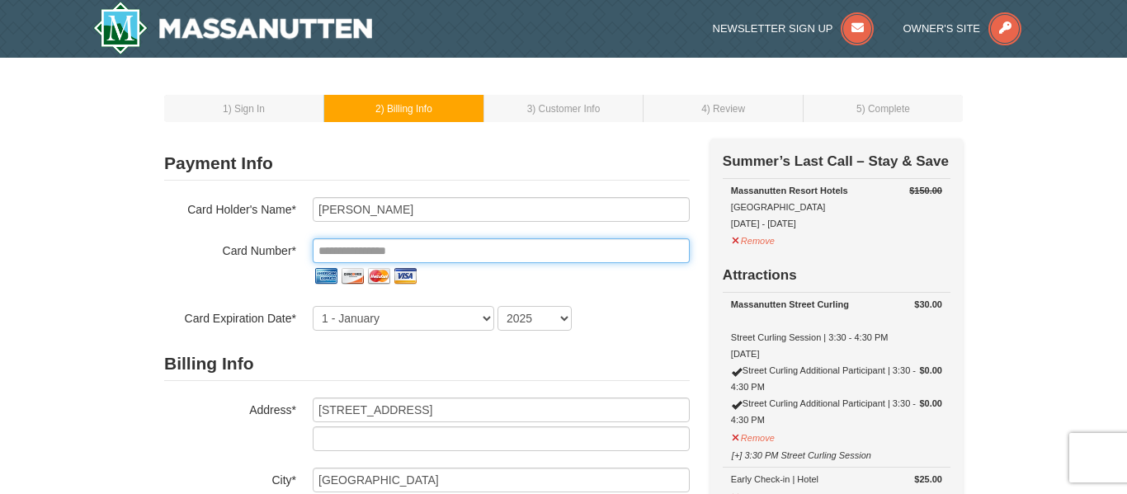
click at [390, 253] on input "tel" at bounding box center [501, 250] width 377 height 25
click at [597, 253] on input "tel" at bounding box center [501, 250] width 377 height 25
click at [403, 253] on input "tel" at bounding box center [501, 250] width 377 height 25
type input "**"
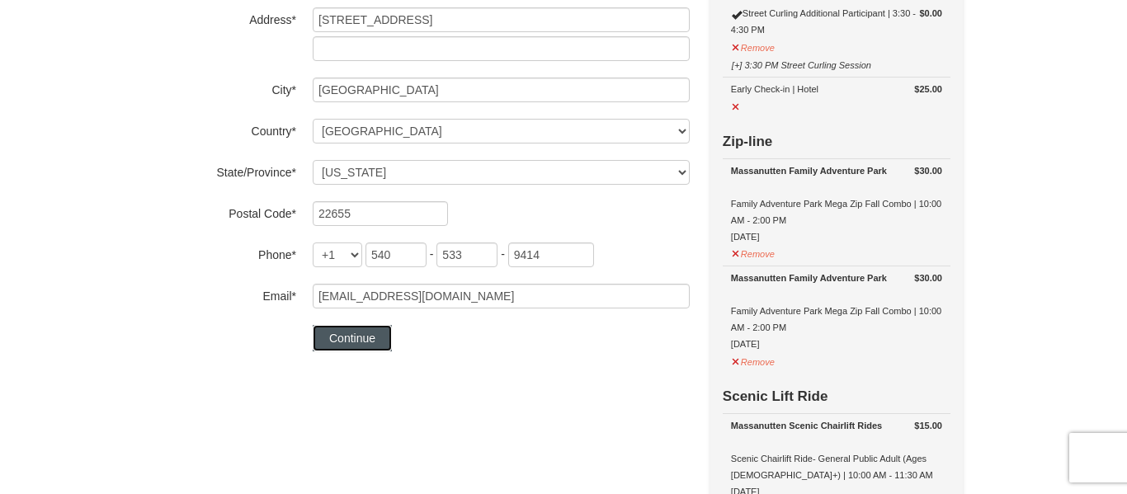
click at [361, 342] on button "Continue" at bounding box center [352, 338] width 79 height 26
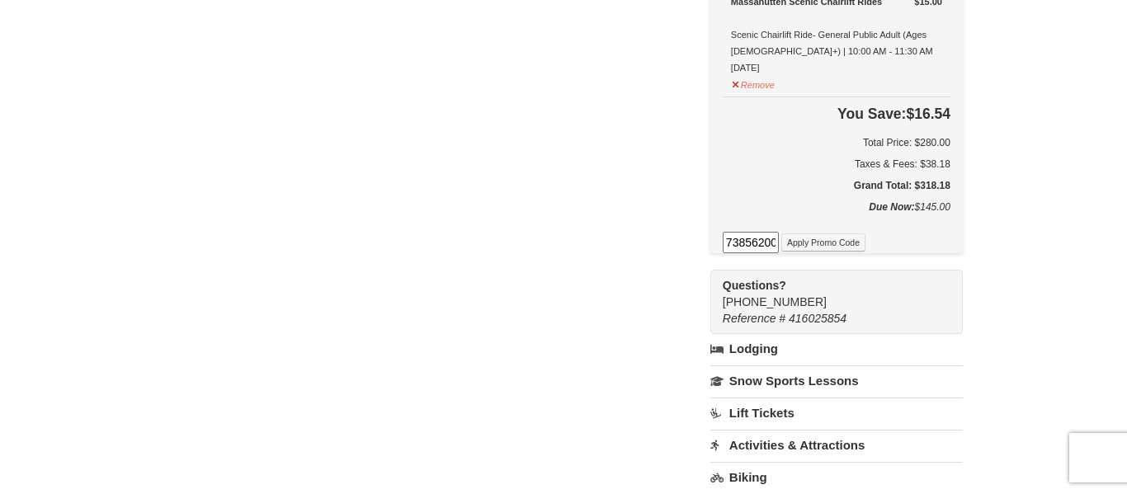
scroll to position [929, 0]
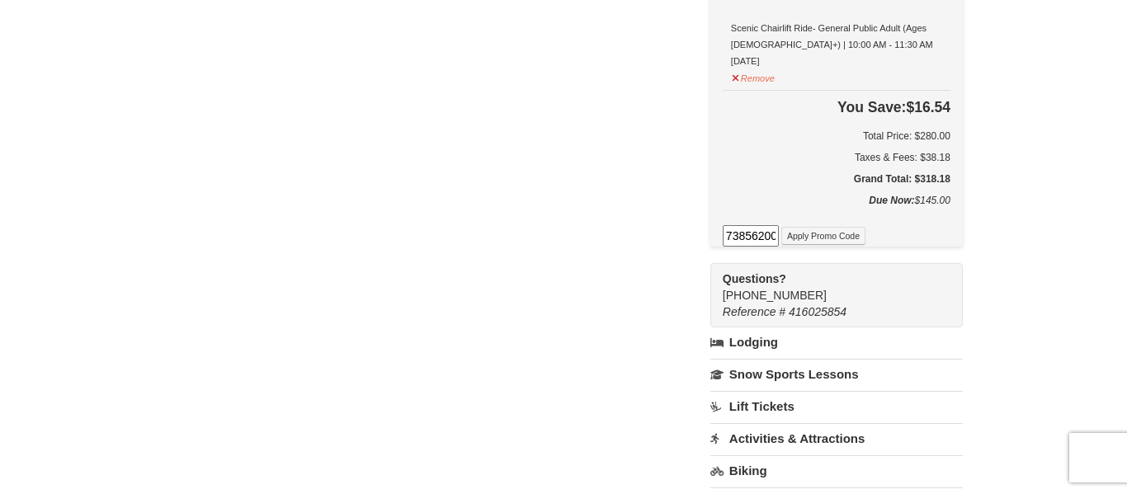
click at [758, 241] on input "7385620008149095896" at bounding box center [751, 235] width 56 height 21
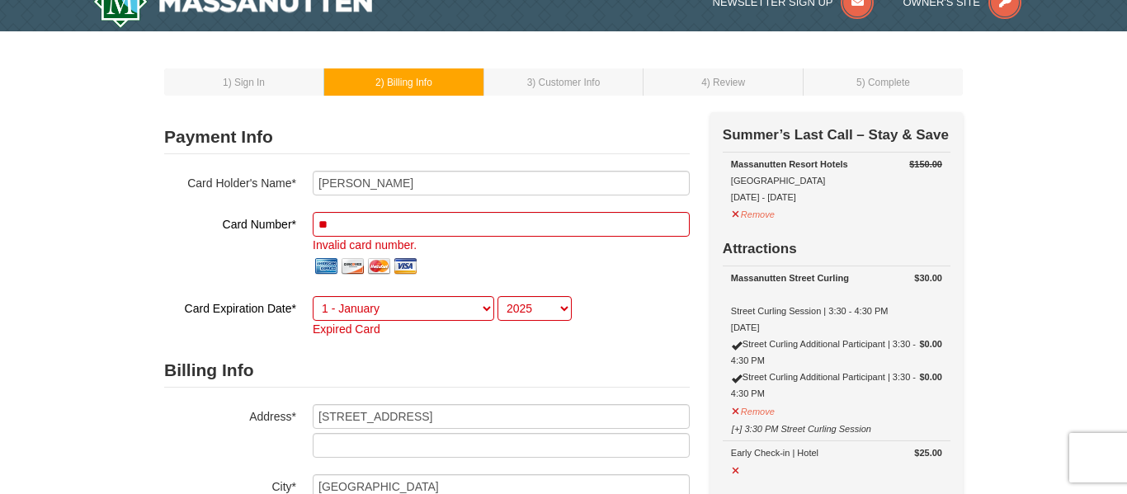
scroll to position [0, 0]
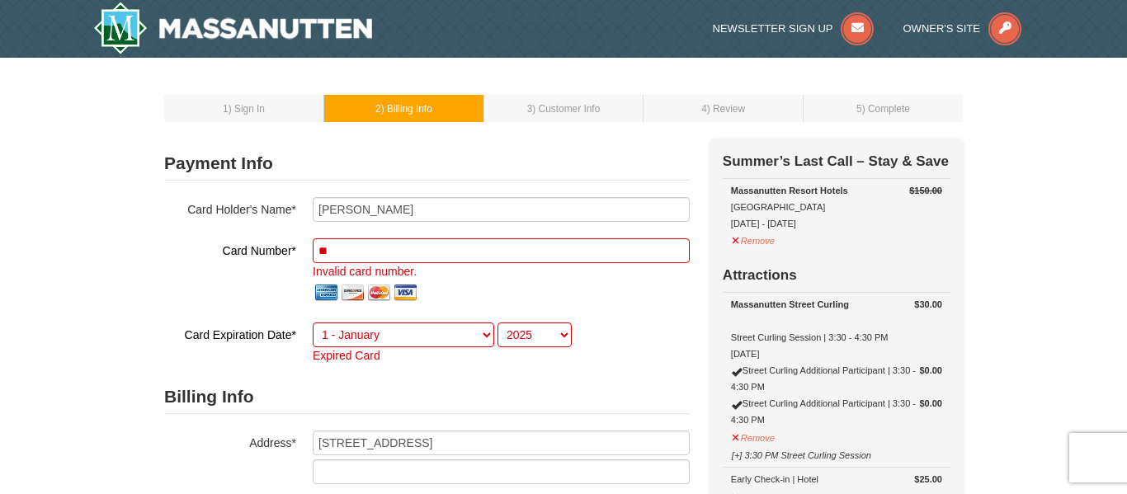
click at [399, 108] on span ") Billing Info" at bounding box center [406, 109] width 51 height 12
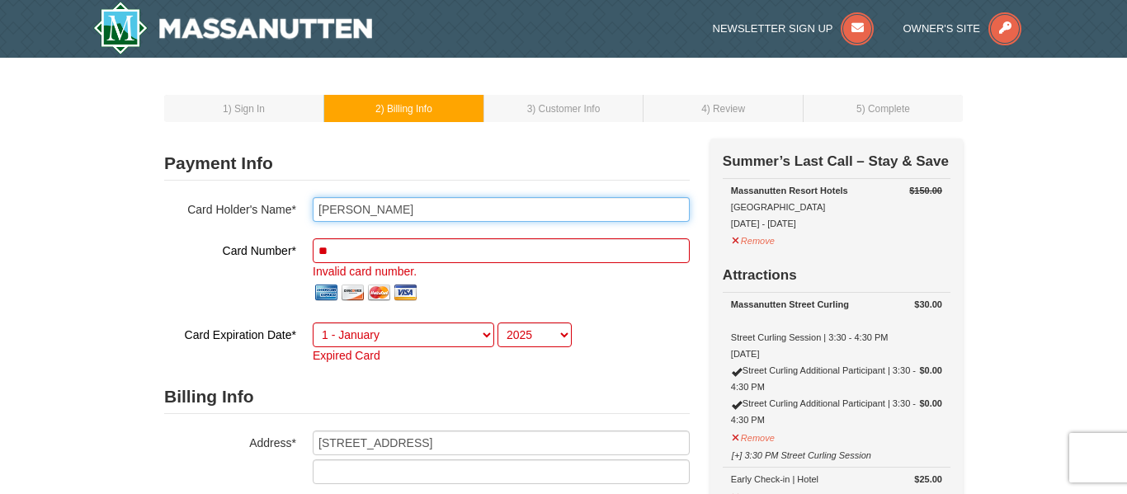
click at [340, 200] on input "[PERSON_NAME]" at bounding box center [501, 209] width 377 height 25
click at [408, 203] on input "[PERSON_NAME]" at bounding box center [501, 209] width 377 height 25
type input "C"
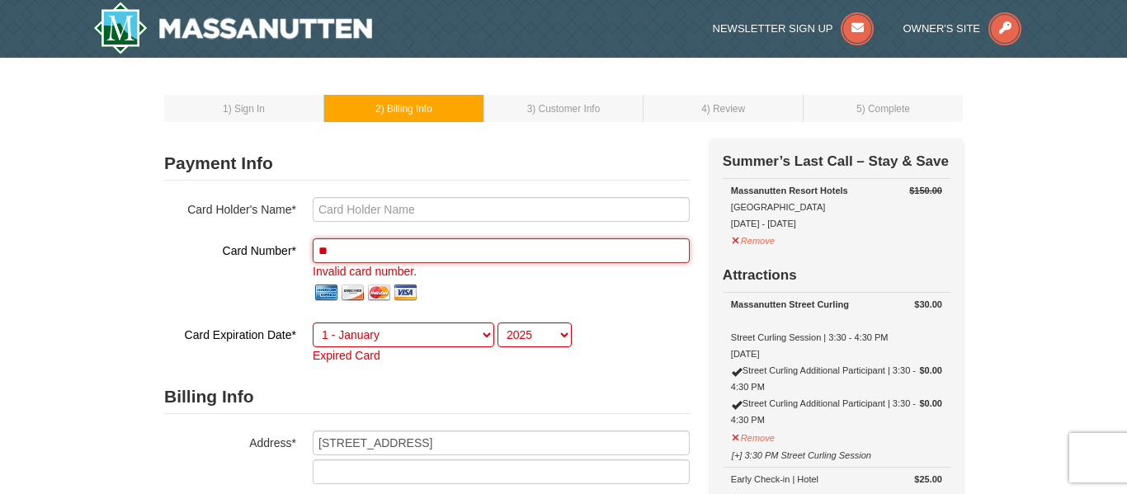
click at [403, 244] on input "**" at bounding box center [501, 250] width 377 height 25
type input "*"
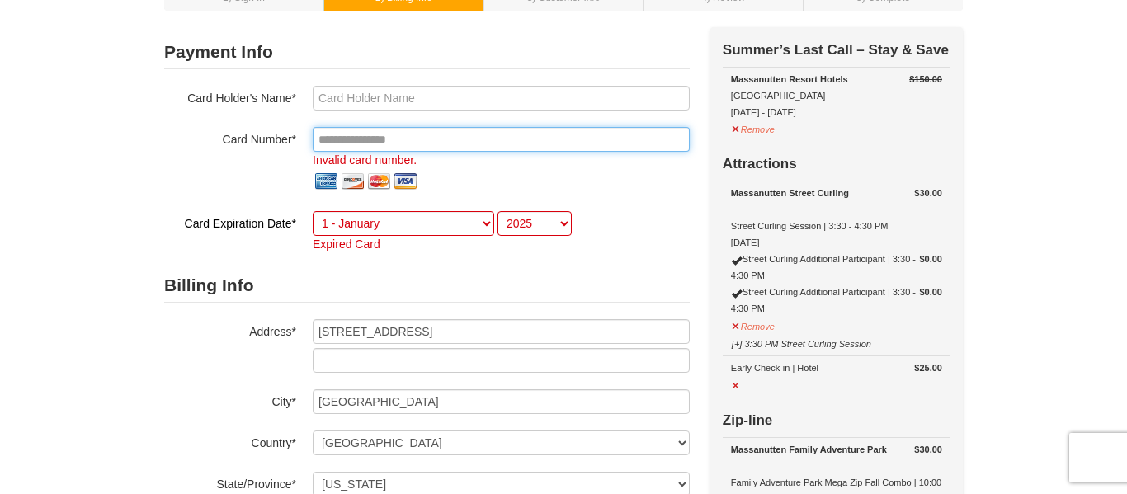
scroll to position [130, 0]
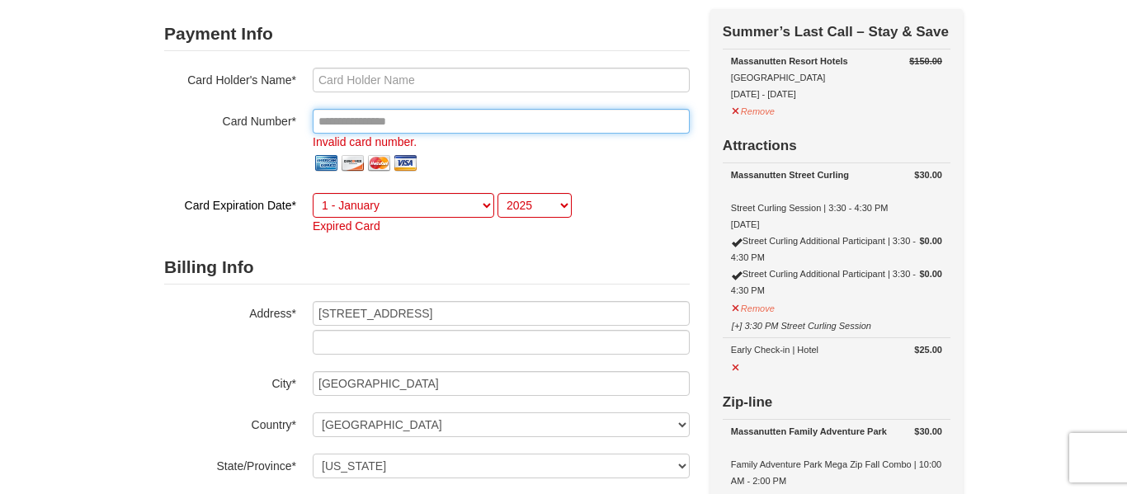
click at [497, 125] on input "tel" at bounding box center [501, 121] width 377 height 25
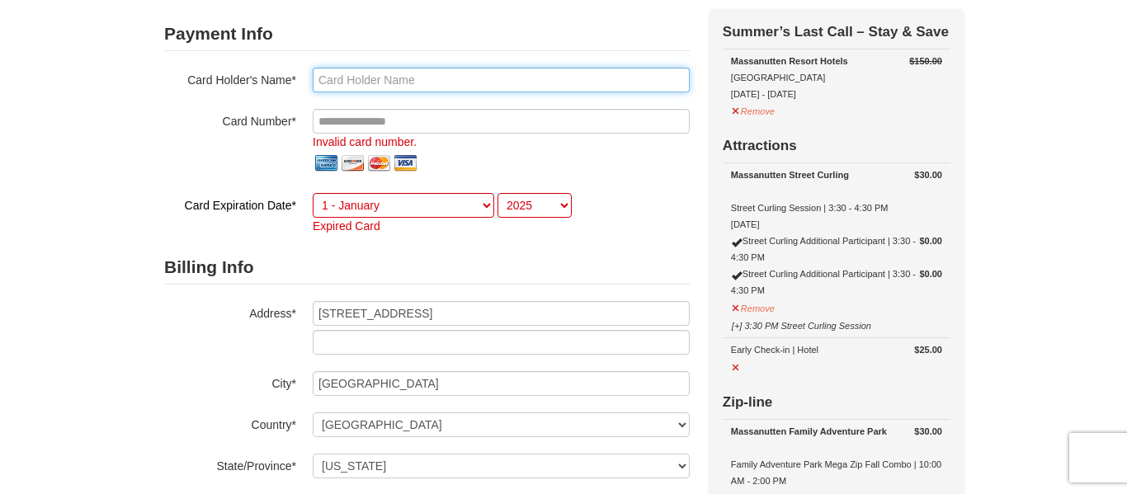
type input "[PERSON_NAME]"
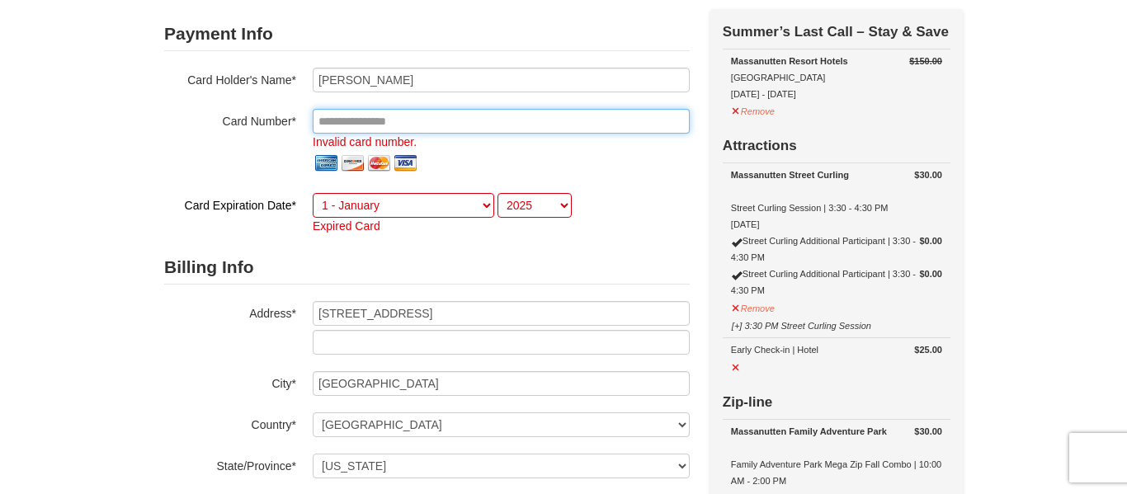
type input "**********"
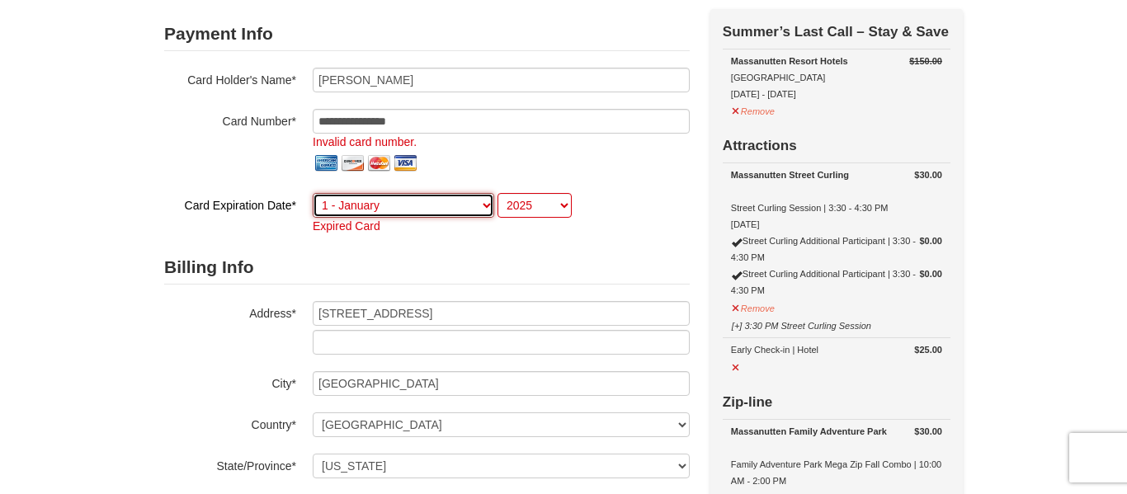
select select "11"
select select "2028"
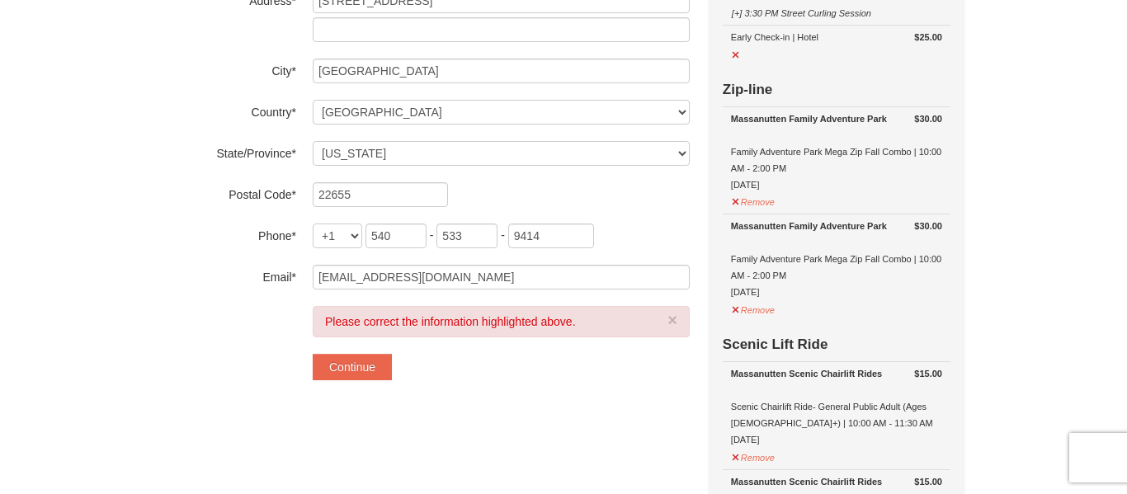
scroll to position [451, 0]
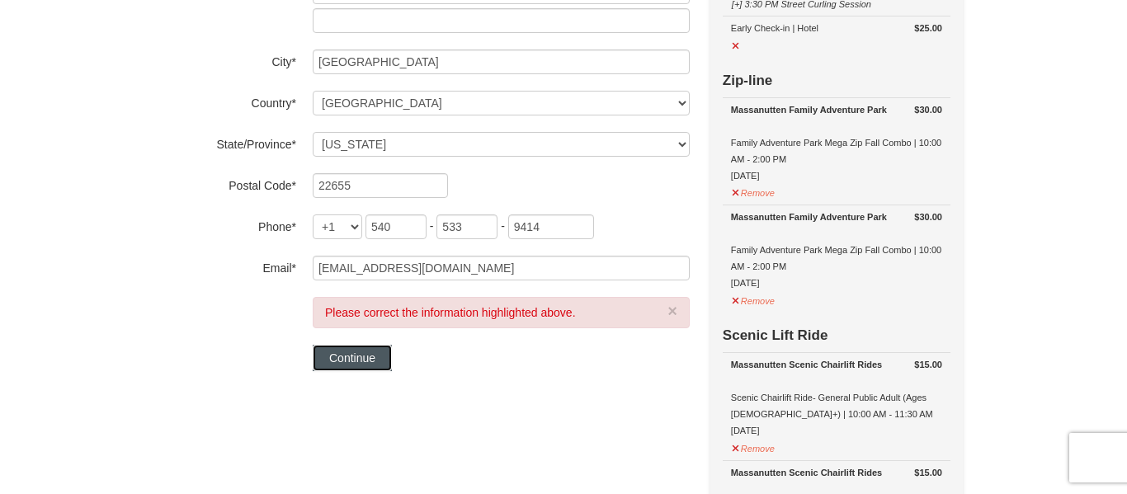
click at [375, 352] on button "Continue" at bounding box center [352, 358] width 79 height 26
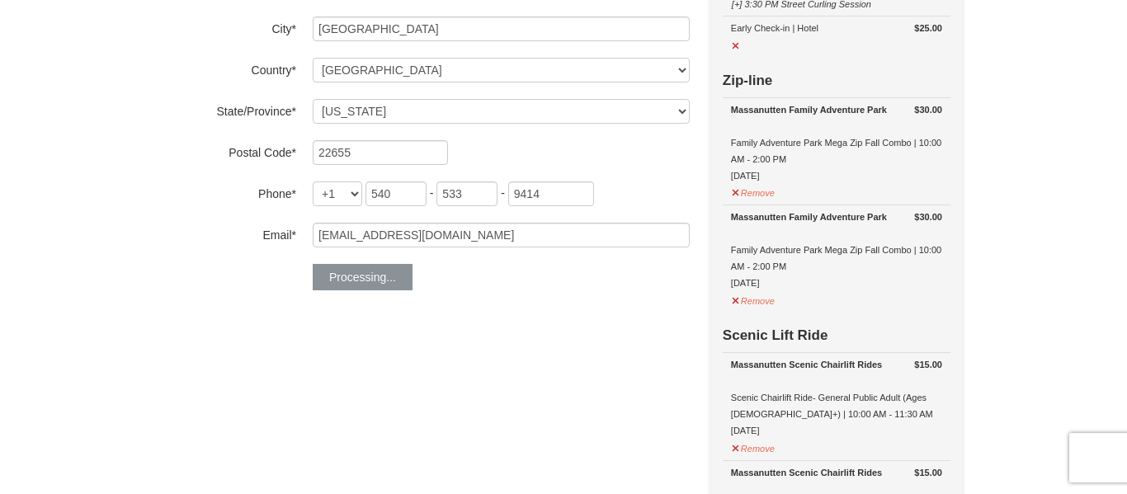
scroll to position [418, 0]
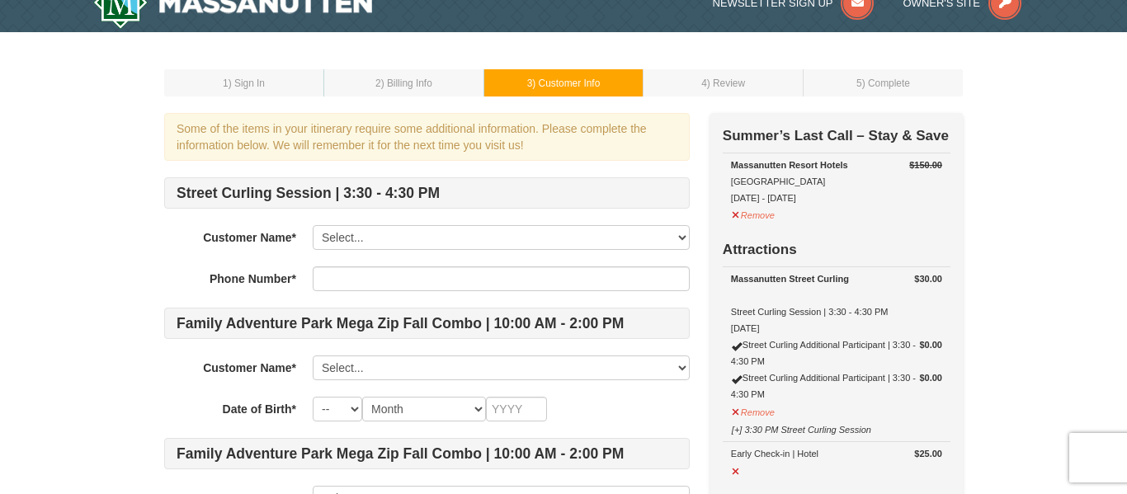
scroll to position [38, 0]
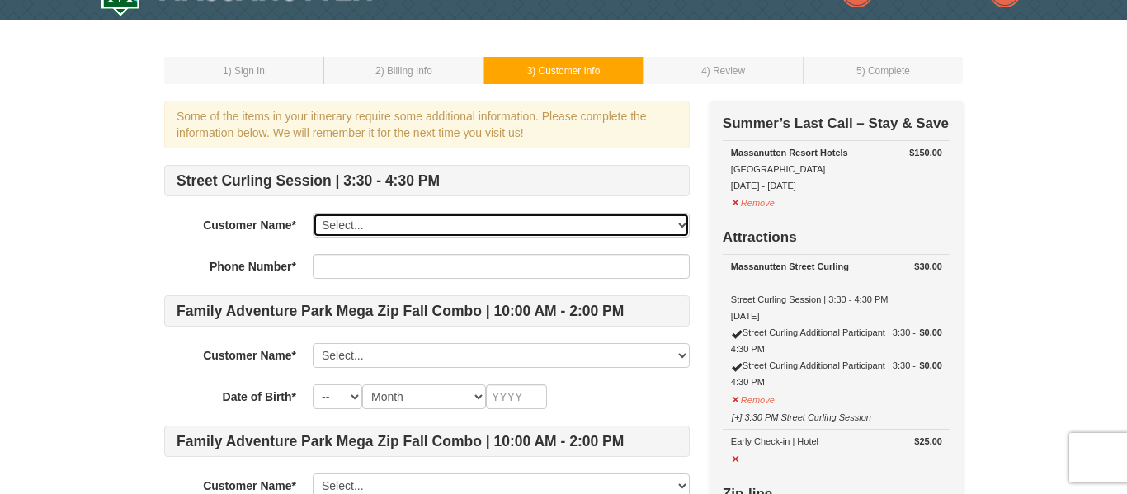
click at [590, 223] on select "Select... Carrie Macleod Camron Macleod Add New..." at bounding box center [501, 225] width 377 height 25
select select "14786644"
click at [313, 213] on select "Select... Carrie Macleod Camron Macleod Add New..." at bounding box center [501, 225] width 377 height 25
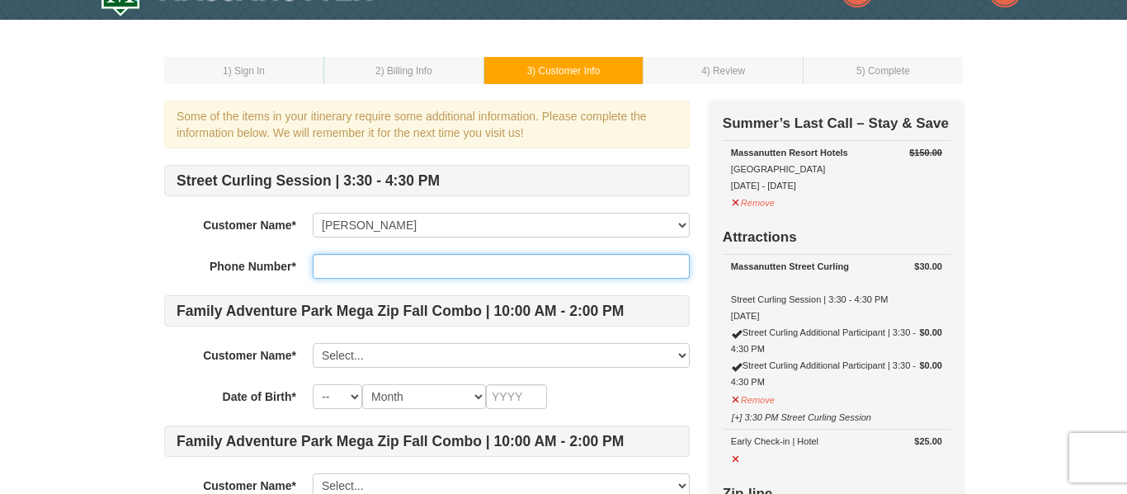
click at [537, 265] on input "text" at bounding box center [501, 266] width 377 height 25
type input "5405339414"
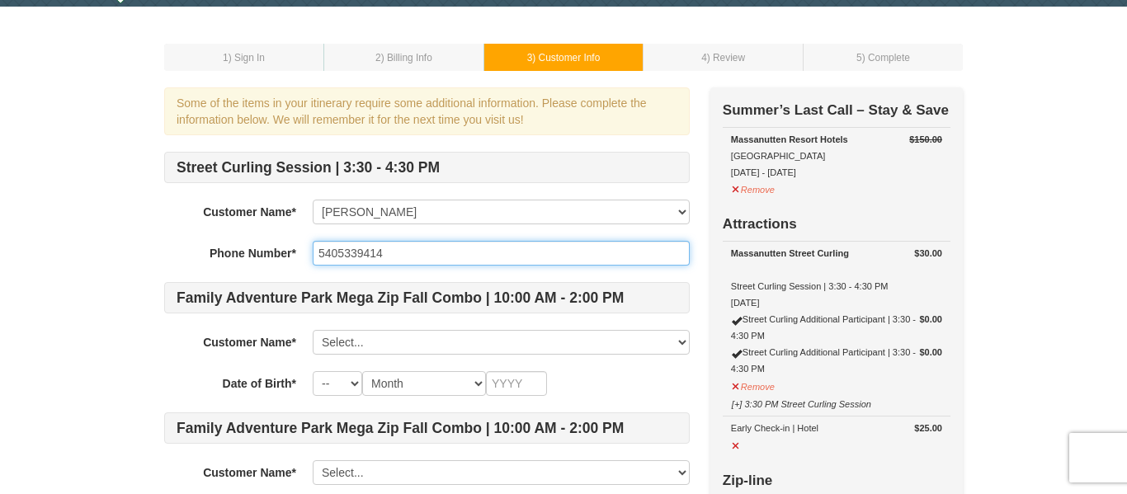
scroll to position [54, 0]
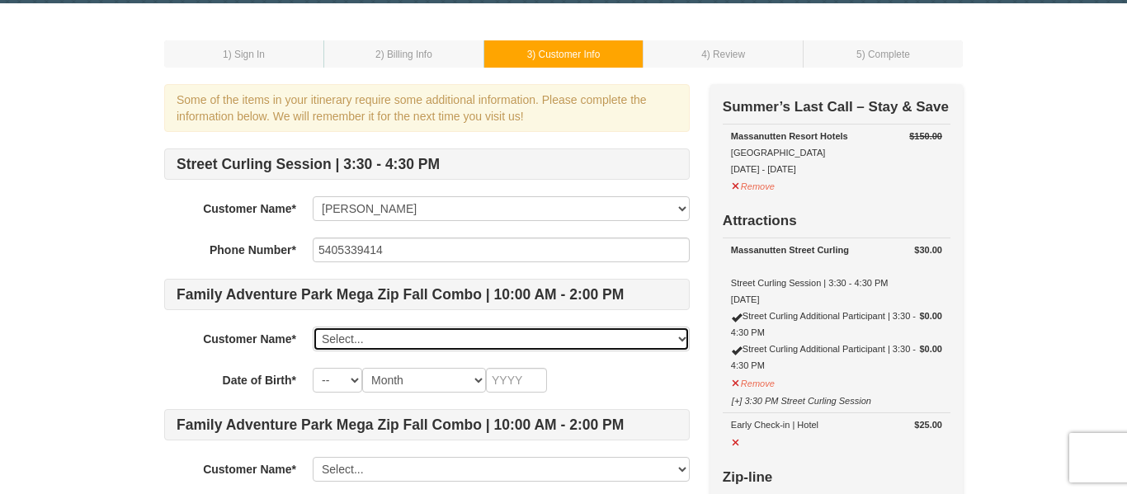
click at [475, 333] on select "Select... Carrie Macleod Camron Macleod Add New..." at bounding box center [501, 339] width 377 height 25
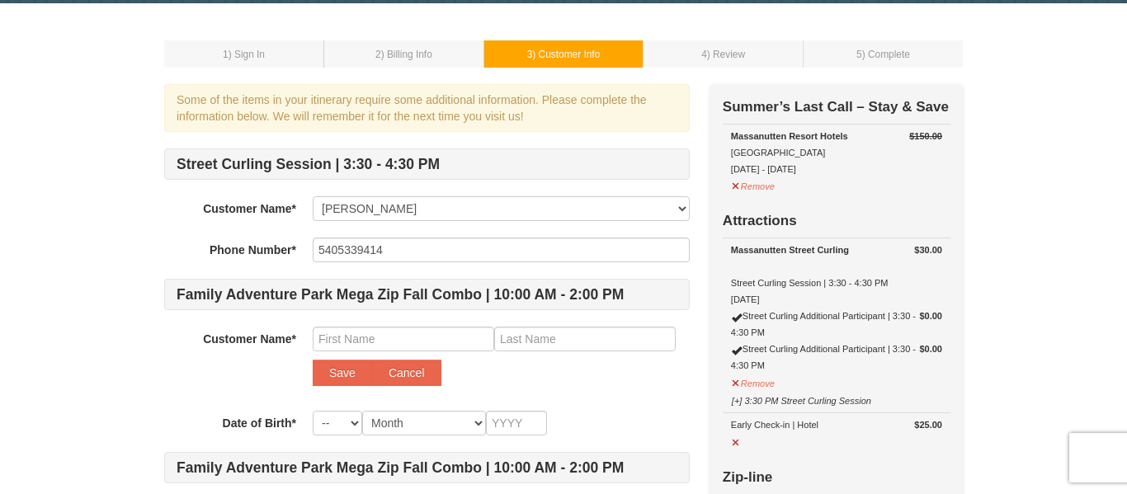
scroll to position [487, 0]
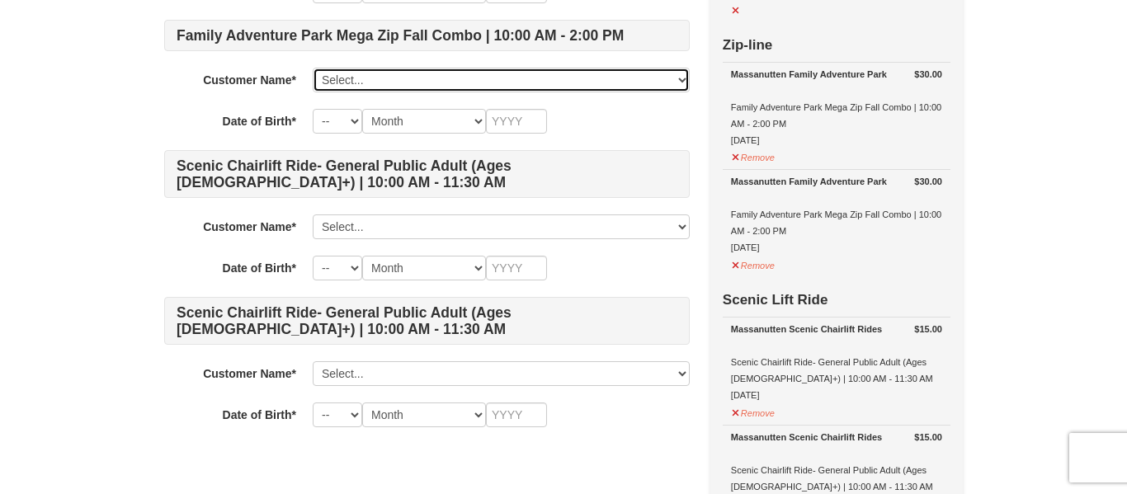
click at [418, 85] on select "Select... Carrie Macleod Camron Macleod Add New..." at bounding box center [501, 80] width 377 height 25
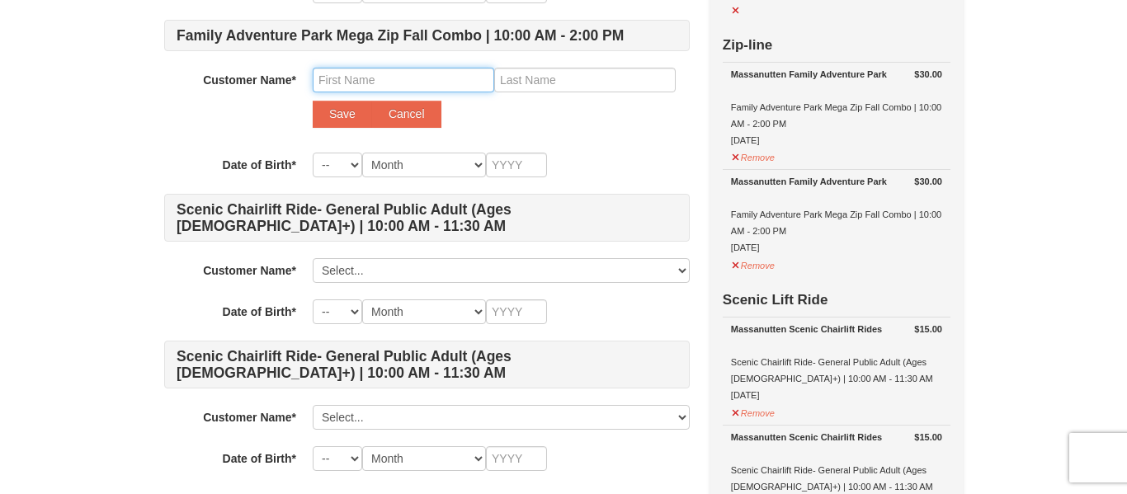
click at [408, 72] on input "text" at bounding box center [404, 80] width 182 height 25
type input "Angus"
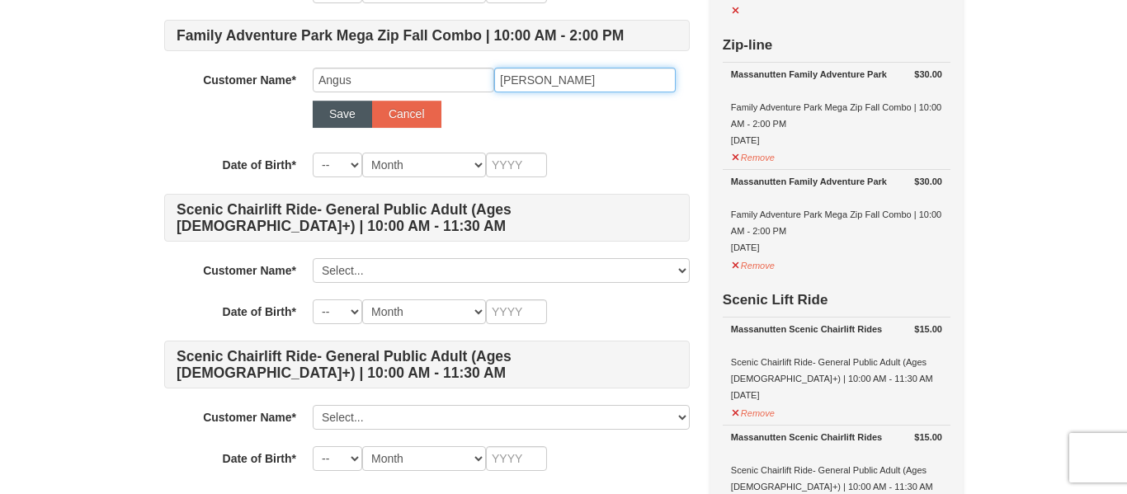
type input "Macleod"
click at [329, 110] on button "Save" at bounding box center [342, 114] width 59 height 26
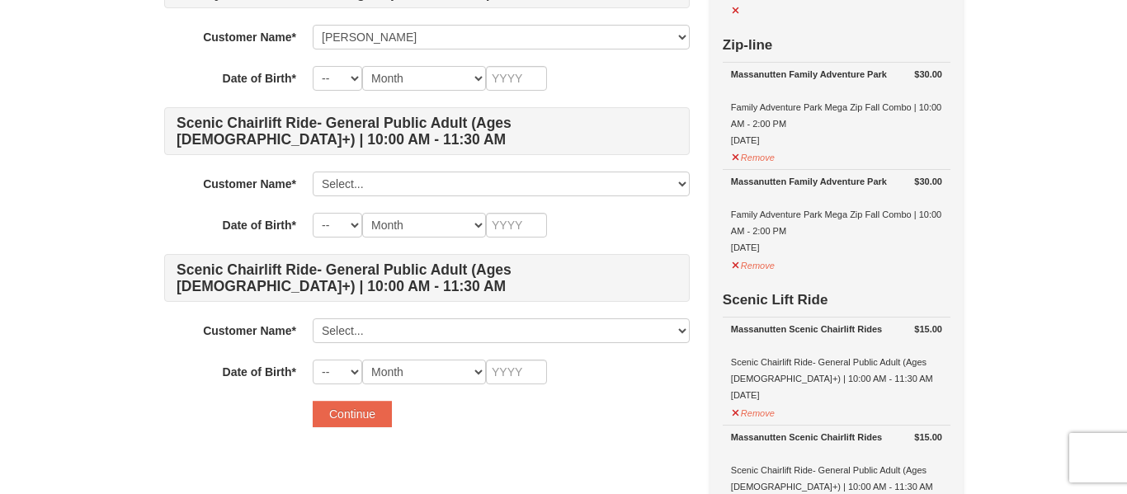
scroll to position [444, 0]
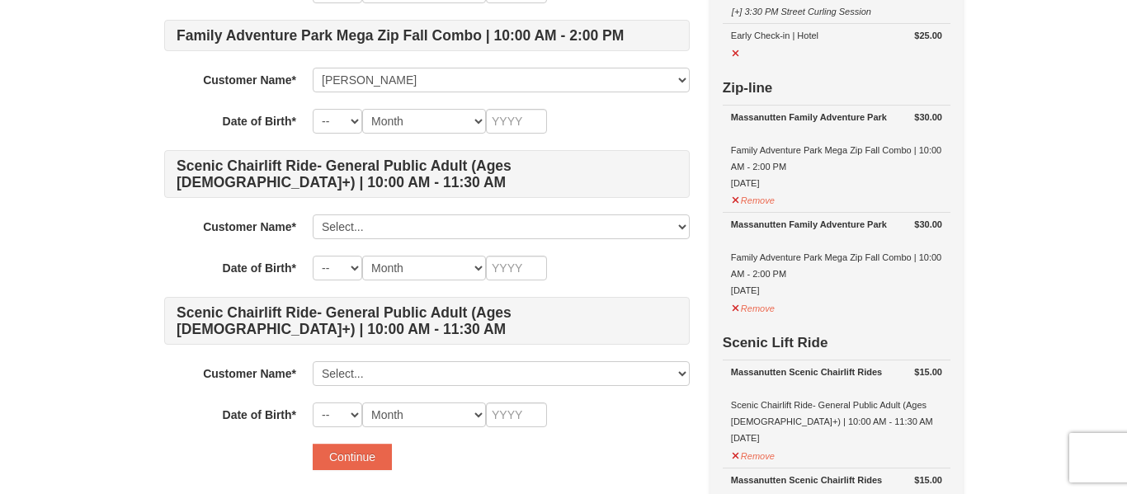
click at [347, 162] on h4 "Scenic Chairlift Ride- General Public Adult (Ages 13+) | 10:00 AM - 11:30 AM" at bounding box center [427, 174] width 526 height 48
click at [350, 131] on select "-- 01 02 03 04 05 06 07 08 09 10 11 12 13 14 15 16 17 18 19 20 21 22 23 24 25 2…" at bounding box center [338, 121] width 50 height 25
select select "09"
click at [313, 109] on select "-- 01 02 03 04 05 06 07 08 09 10 11 12 13 14 15 16 17 18 19 20 21 22 23 24 25 2…" at bounding box center [338, 121] width 50 height 25
click at [416, 112] on select "Month January February March April May June July August September October Novem…" at bounding box center [424, 121] width 124 height 25
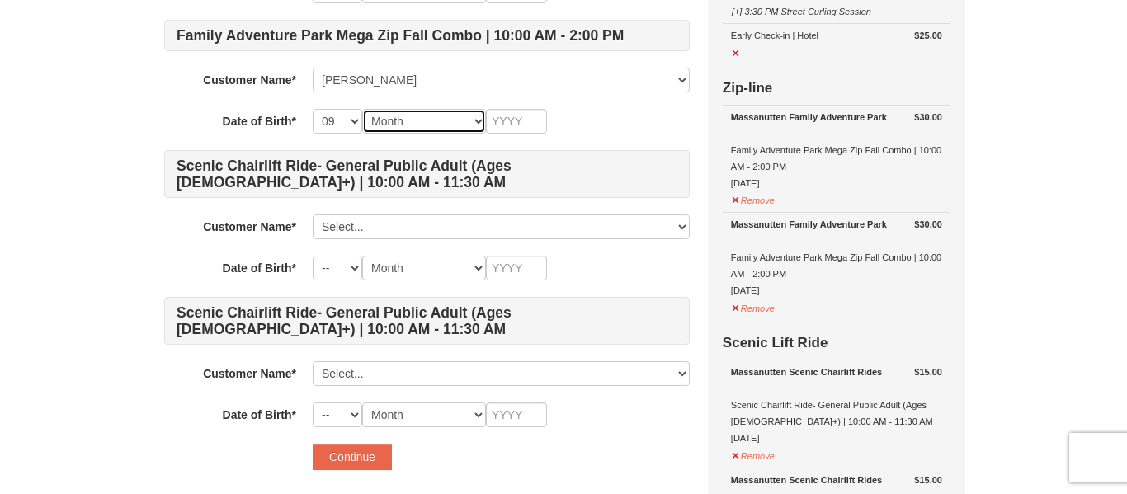
select select "09"
click at [362, 109] on select "Month January February March April May June July August September October Novem…" at bounding box center [424, 121] width 124 height 25
click at [511, 122] on input "text" at bounding box center [516, 121] width 61 height 25
type input "1969"
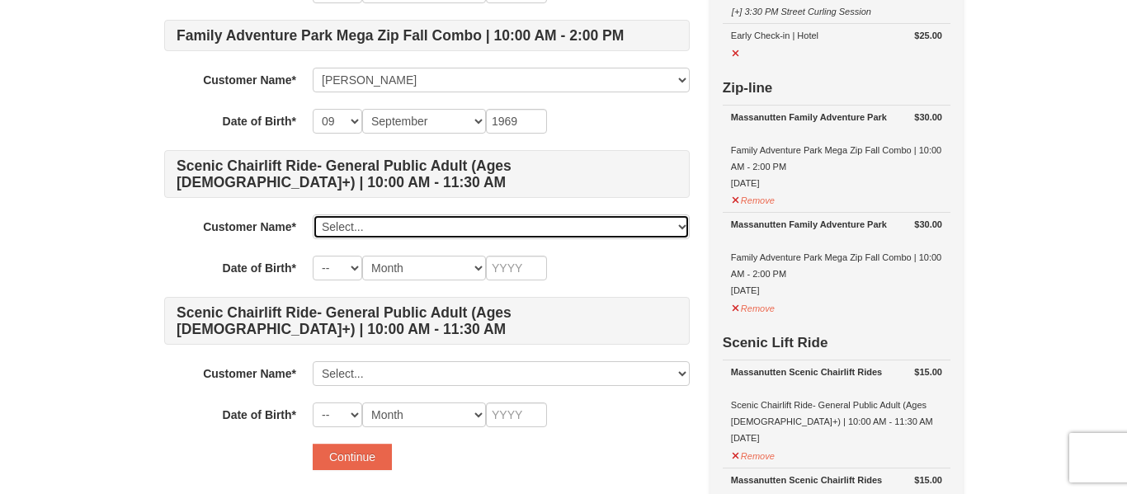
click at [447, 219] on select "Select... Carrie Macleod Camron Macleod Angus Macleod Add New..." at bounding box center [501, 227] width 377 height 25
select select "28252955"
click at [313, 215] on select "Select... Carrie Macleod Camron Macleod Angus Macleod Add New..." at bounding box center [501, 227] width 377 height 25
select select "09"
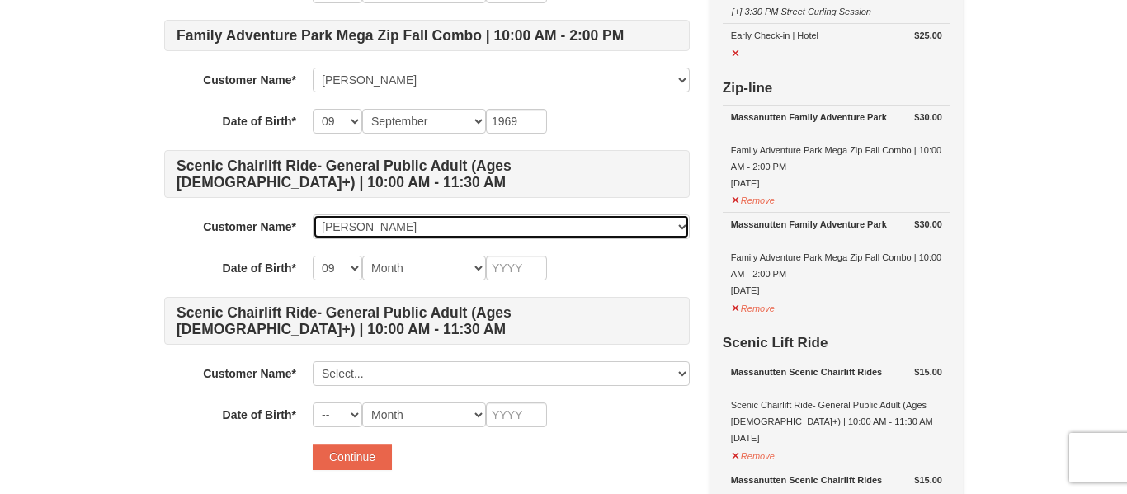
type input "1969"
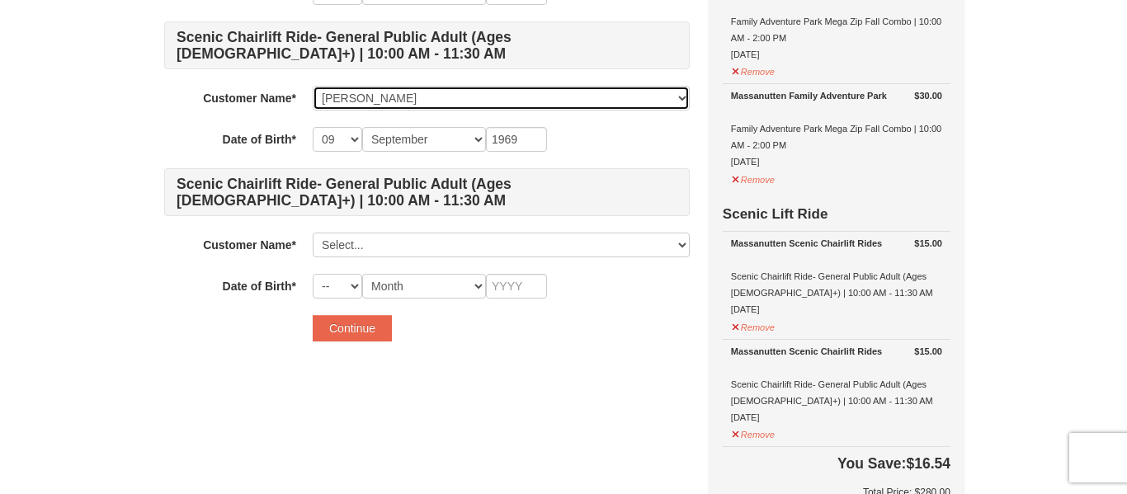
scroll to position [591, 0]
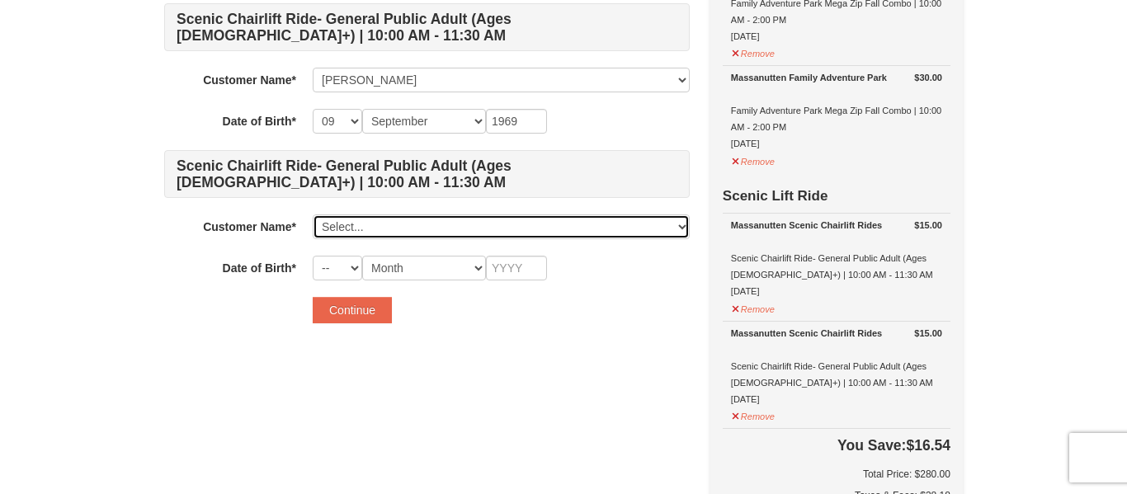
click at [433, 226] on select "Select... Carrie Macleod Camron Macleod Angus Macleod Add New..." at bounding box center [501, 227] width 377 height 25
select select "14786644"
click at [313, 215] on select "Select... Carrie Macleod Camron Macleod Angus Macleod Add New..." at bounding box center [501, 227] width 377 height 25
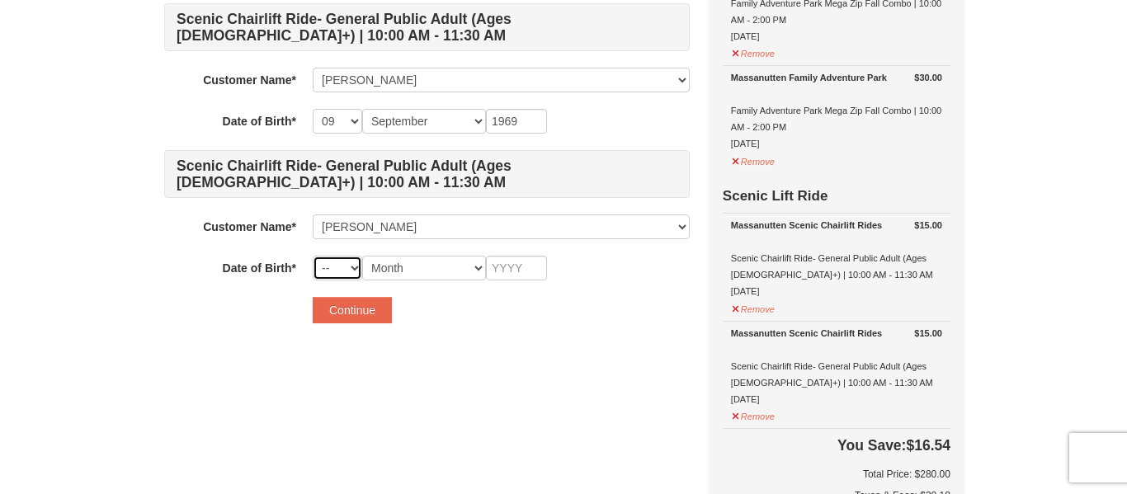
click at [359, 271] on select "-- 01 02 03 04 05 06 07 08 09 10 11 12 13 14 15 16 17 18 19 20 21 22 23 24 25 2…" at bounding box center [338, 268] width 50 height 25
select select "04"
click at [313, 256] on select "-- 01 02 03 04 05 06 07 08 09 10 11 12 13 14 15 16 17 18 19 20 21 22 23 24 25 2…" at bounding box center [338, 268] width 50 height 25
click at [451, 261] on select "Month January February March April May June July August September October Novem…" at bounding box center [424, 268] width 124 height 25
select select "04"
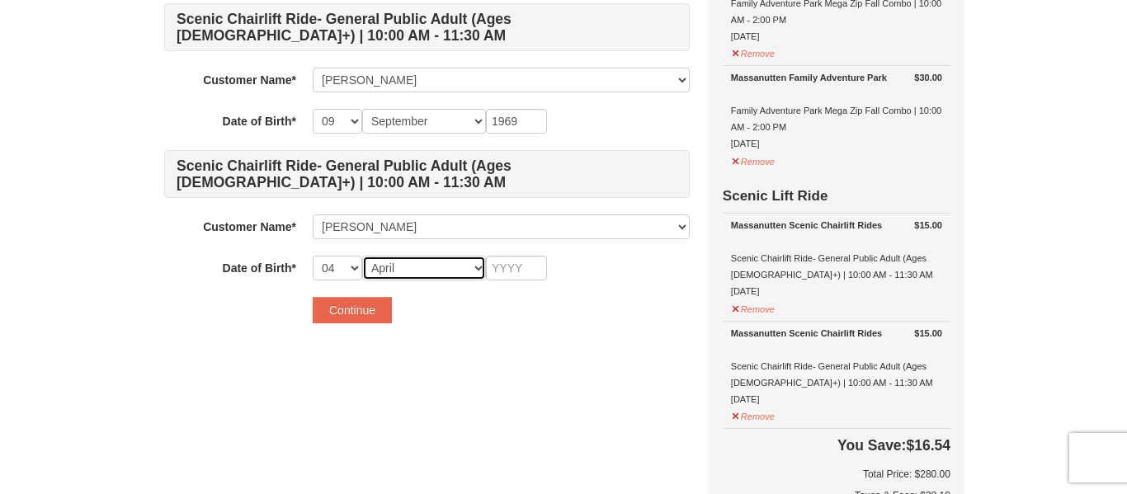
click at [362, 256] on select "Month January February March April May June July August September October Novem…" at bounding box center [424, 268] width 124 height 25
click at [349, 266] on select "-- 01 02 03 04 05 06 07 08 09 10 11 12 13 14 15 16 17 18 19 20 21 22 23 24 25 2…" at bounding box center [338, 268] width 50 height 25
select select "22"
click at [313, 256] on select "-- 01 02 03 04 05 06 07 08 09 10 11 12 13 14 15 16 17 18 19 20 21 22 23 24 25 2…" at bounding box center [338, 268] width 50 height 25
click at [522, 262] on input "text" at bounding box center [516, 268] width 61 height 25
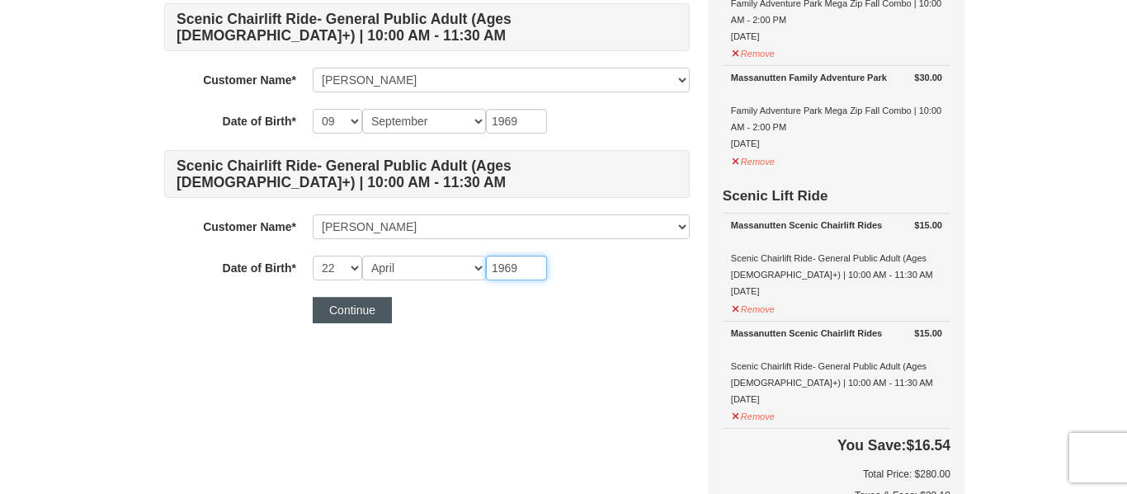
type input "1969"
click at [377, 311] on button "Continue" at bounding box center [352, 310] width 79 height 26
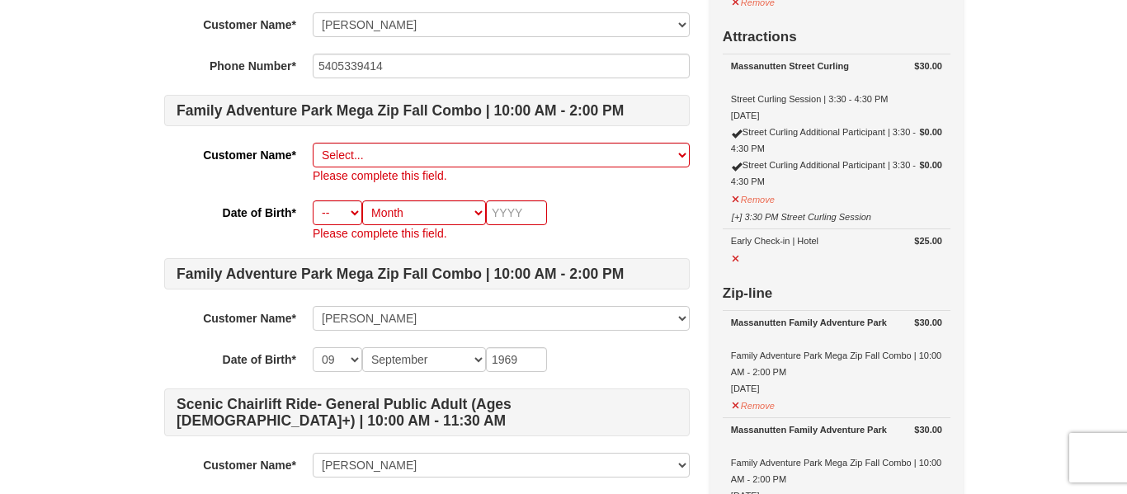
scroll to position [235, 0]
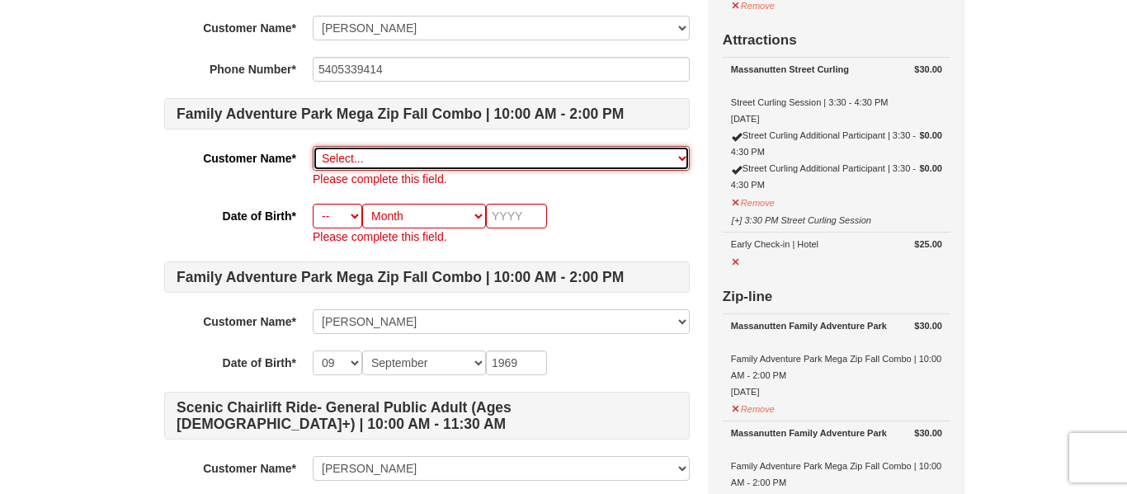
click at [390, 157] on select "Select... Carrie Macleod Camron Macleod Angus Macleod Add New..." at bounding box center [501, 158] width 377 height 25
select select "14786644"
click at [313, 146] on select "Select... Carrie Macleod Camron Macleod Angus Macleod Add New..." at bounding box center [501, 158] width 377 height 25
select select "22"
select select "04"
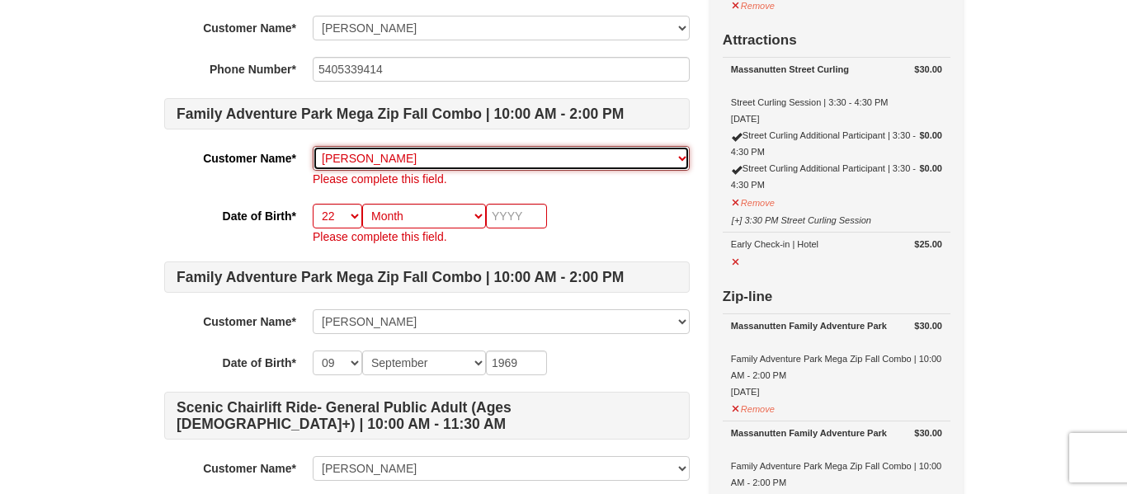
type input "1969"
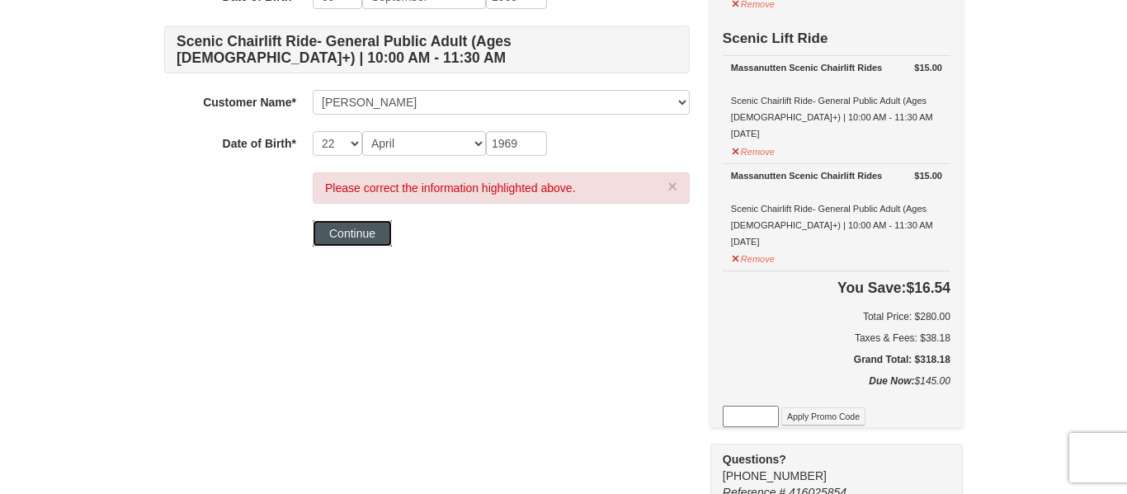
click at [370, 232] on button "Continue" at bounding box center [352, 233] width 79 height 26
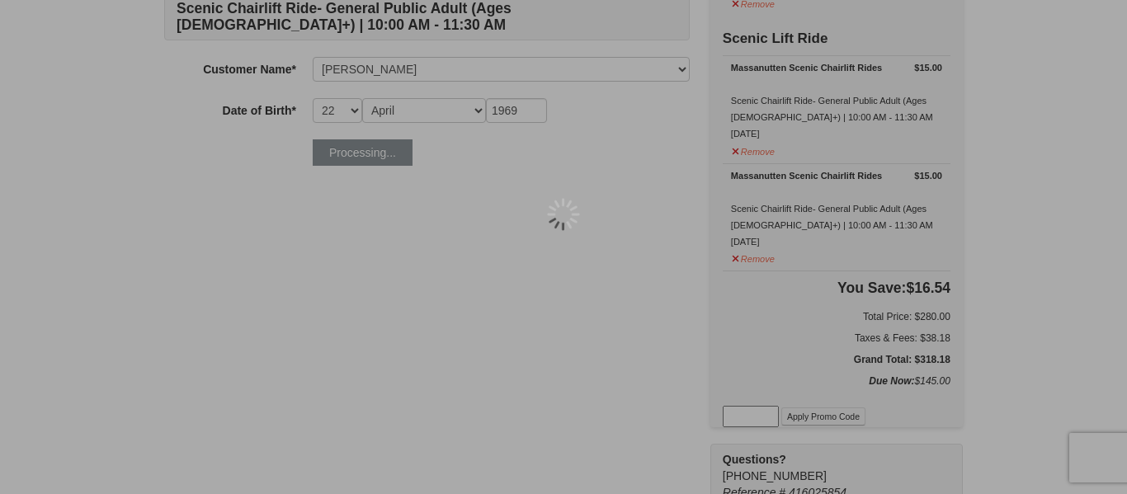
scroll to position [715, 0]
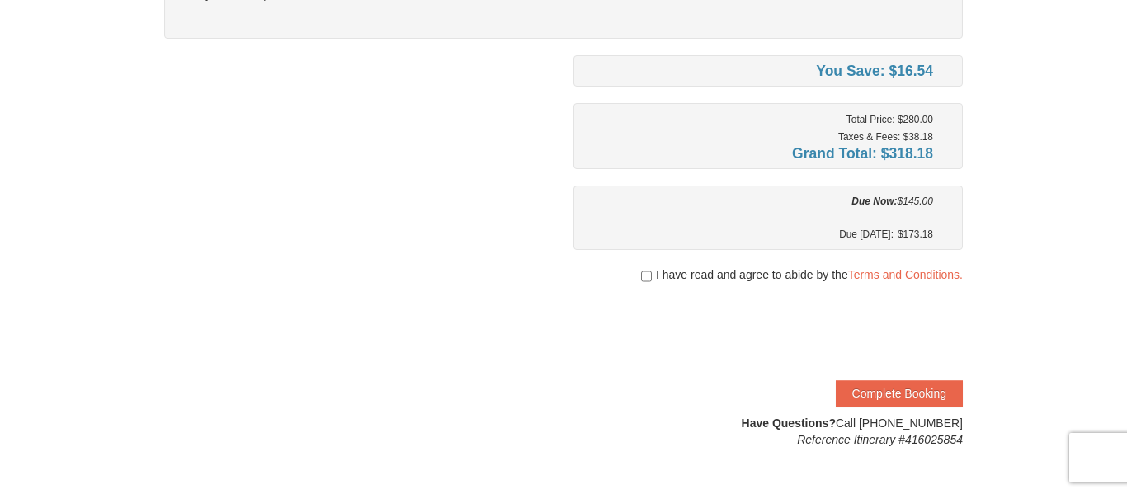
scroll to position [873, 0]
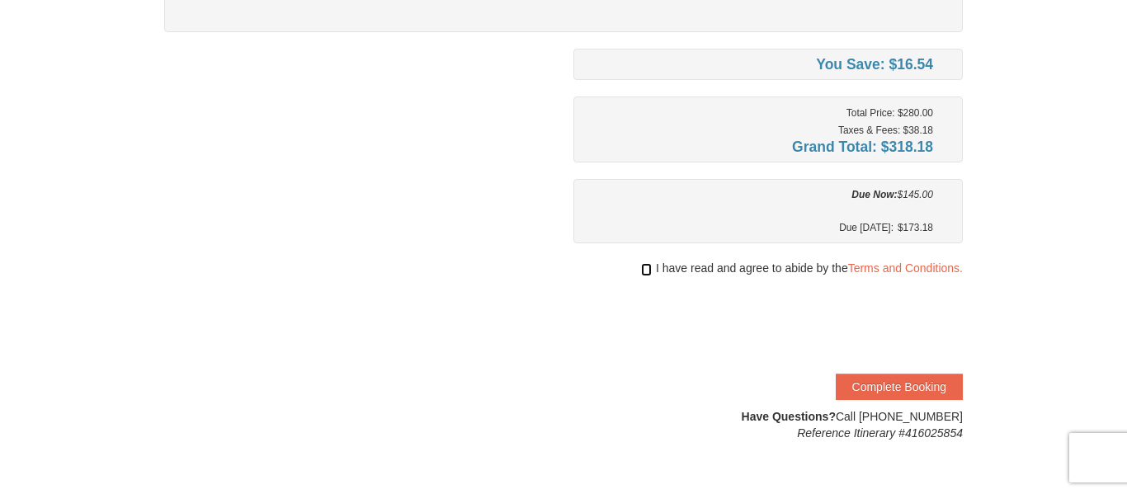
click at [641, 272] on input "checkbox" at bounding box center [646, 269] width 11 height 13
checkbox input "true"
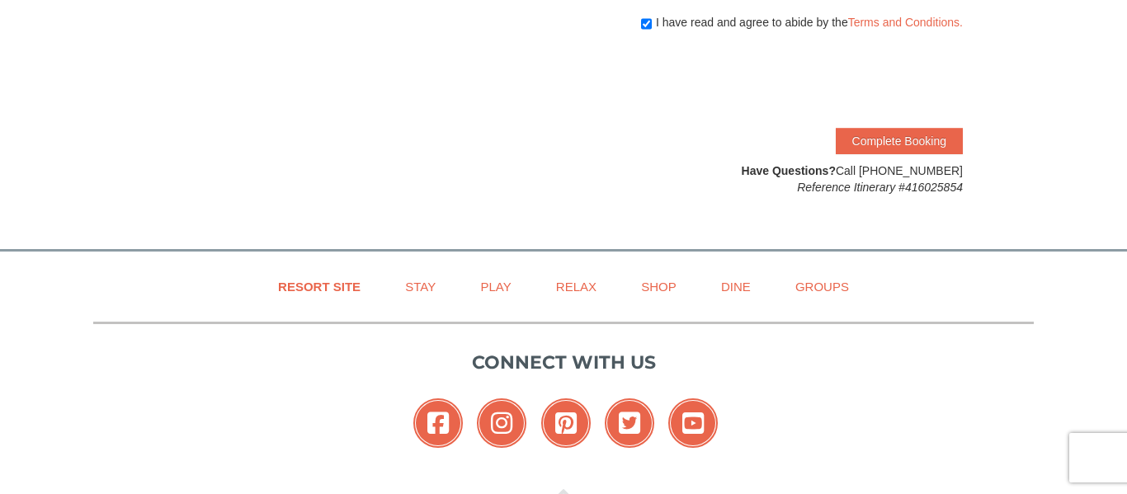
scroll to position [1122, 0]
